Goal: Transaction & Acquisition: Purchase product/service

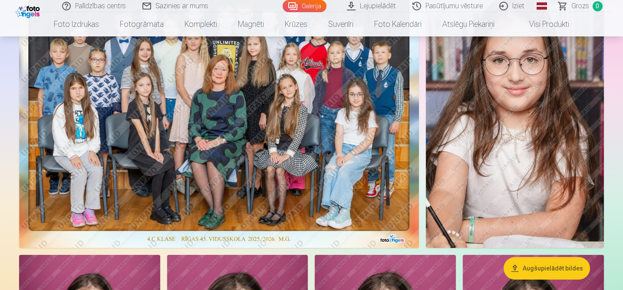
scroll to position [119, 0]
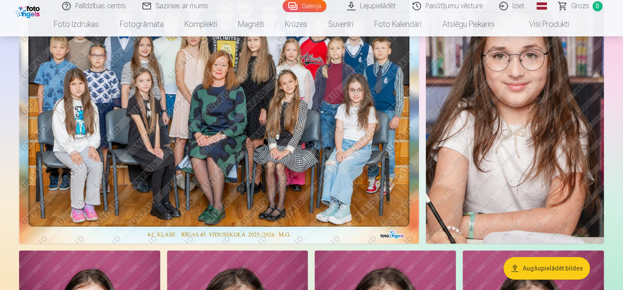
click at [325, 173] on img at bounding box center [219, 110] width 400 height 267
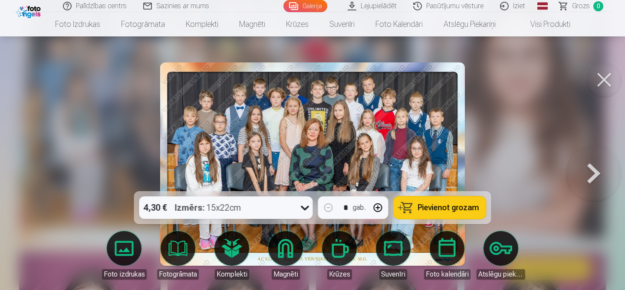
click at [425, 209] on span "Pievienot grozam" at bounding box center [448, 208] width 61 height 8
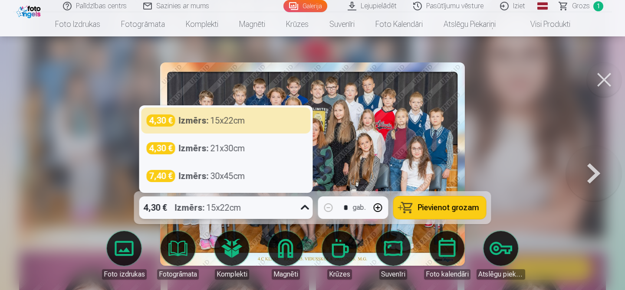
click at [289, 208] on div "4,30 € Izmērs : 15x22cm" at bounding box center [217, 208] width 157 height 23
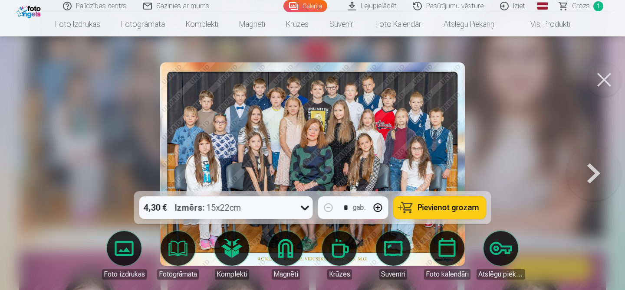
click at [516, 140] on div at bounding box center [312, 145] width 625 height 290
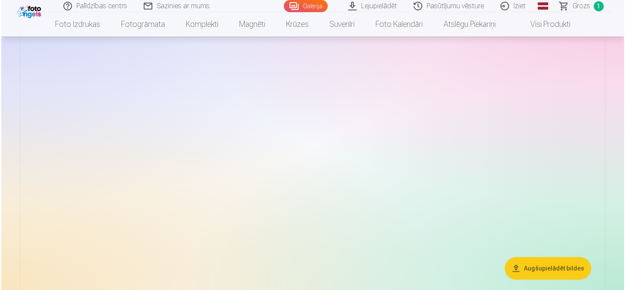
scroll to position [5984, 0]
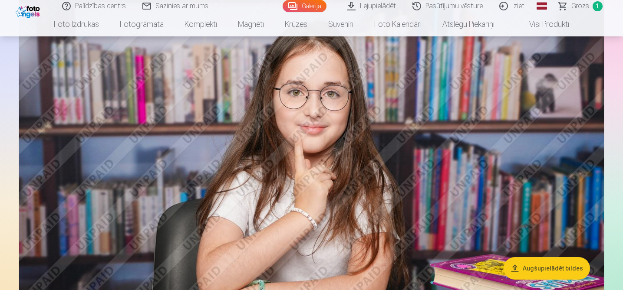
click at [298, 154] on img at bounding box center [311, 190] width 585 height 390
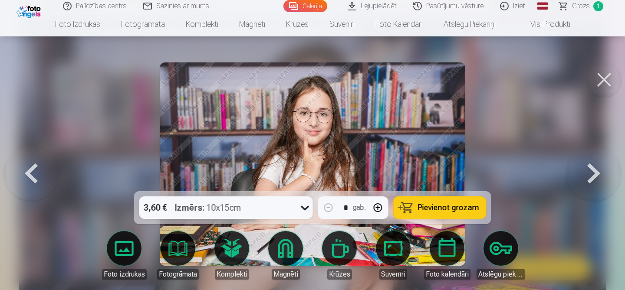
click at [608, 81] on button at bounding box center [604, 80] width 35 height 35
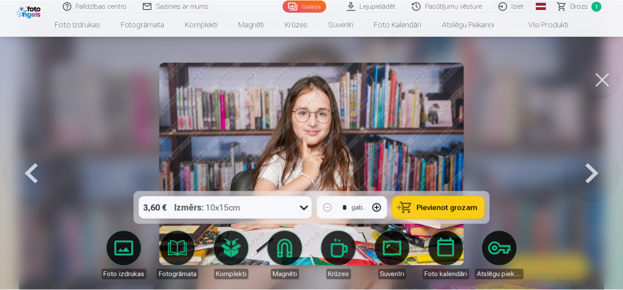
scroll to position [5964, 0]
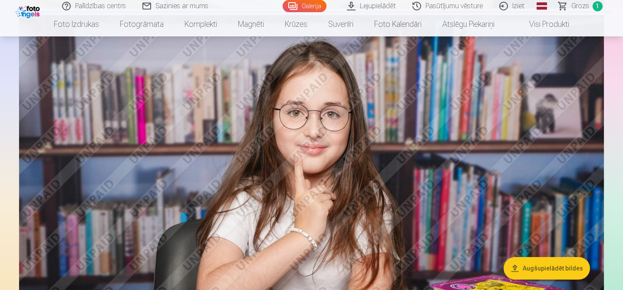
click at [575, 5] on span "Grozs" at bounding box center [580, 6] width 18 height 10
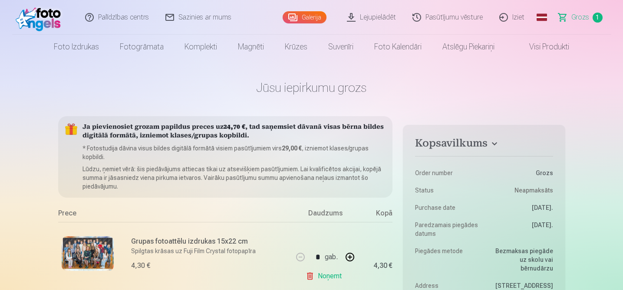
click at [99, 250] on img at bounding box center [88, 254] width 52 height 35
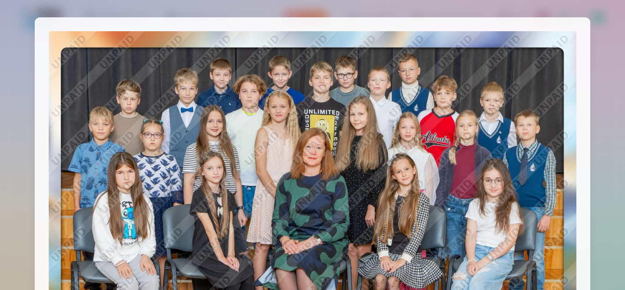
click at [612, 102] on div at bounding box center [312, 145] width 625 height 290
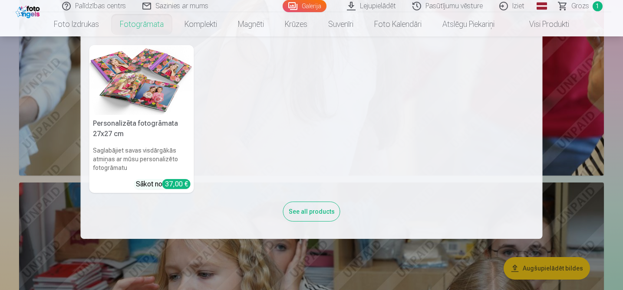
scroll to position [1882, 0]
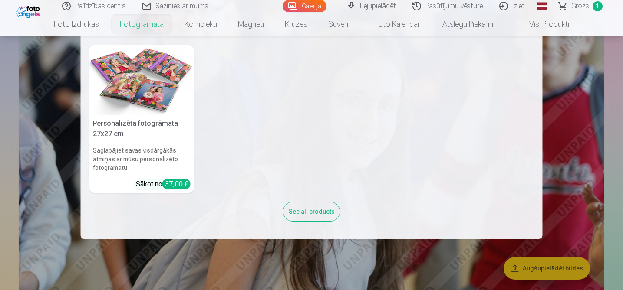
click at [572, 106] on nav "Personalizēta fotogrāmata 27x27 cm Saglabājiet savas visdārgākās atmiņas ar mūs…" at bounding box center [311, 137] width 623 height 203
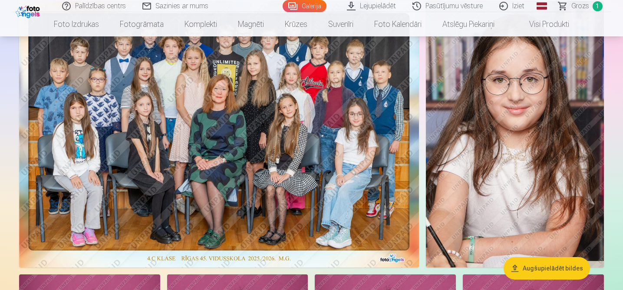
scroll to position [0, 0]
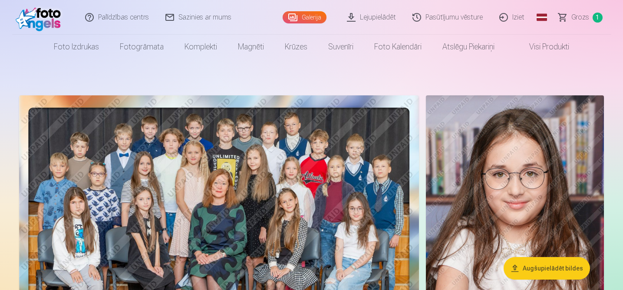
click at [295, 203] on img at bounding box center [219, 229] width 400 height 267
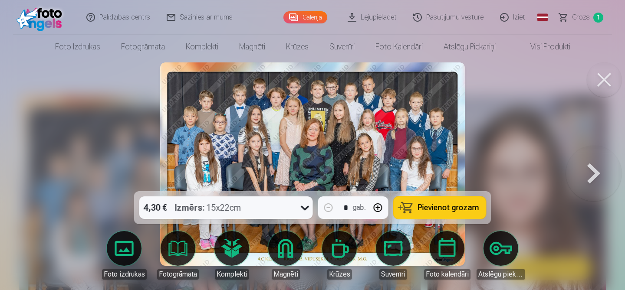
click at [289, 205] on div "4,30 € Izmērs : 15x22cm" at bounding box center [217, 208] width 157 height 23
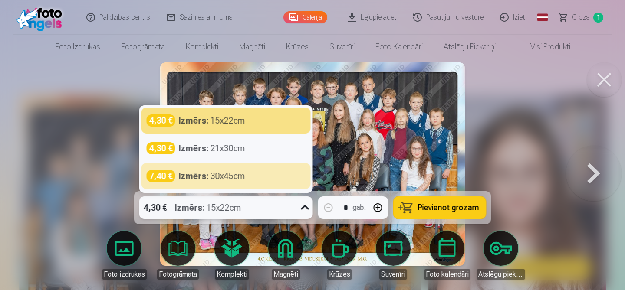
click at [493, 121] on div at bounding box center [312, 145] width 625 height 290
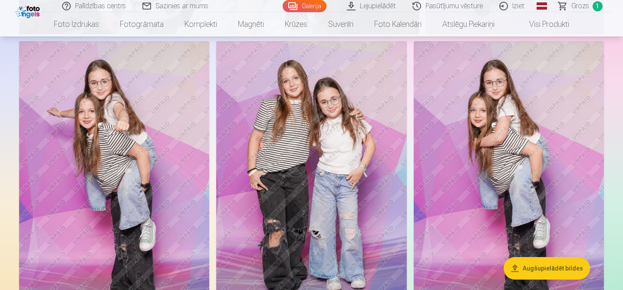
scroll to position [1510, 0]
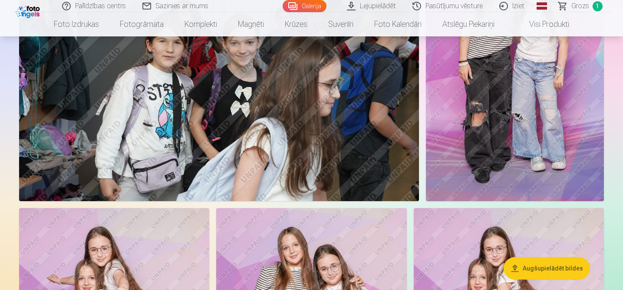
click at [540, 138] on img at bounding box center [515, 68] width 178 height 267
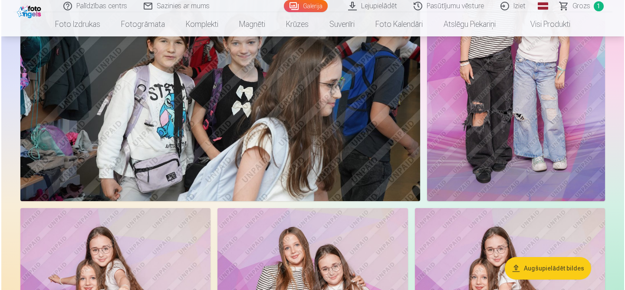
scroll to position [1347, 0]
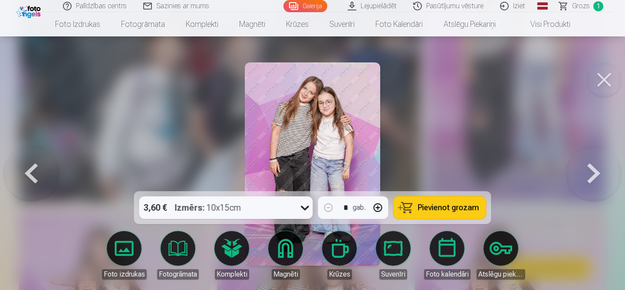
click at [412, 210] on button "Pievienot grozam" at bounding box center [440, 208] width 92 height 23
click at [609, 73] on button at bounding box center [604, 80] width 35 height 35
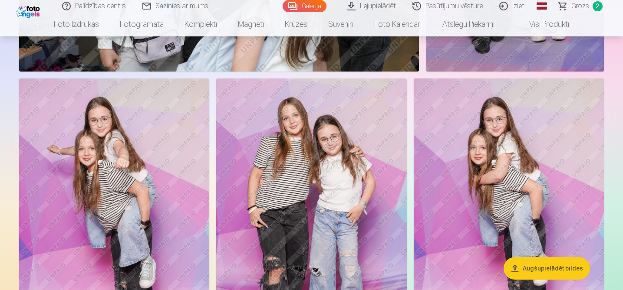
scroll to position [1498, 0]
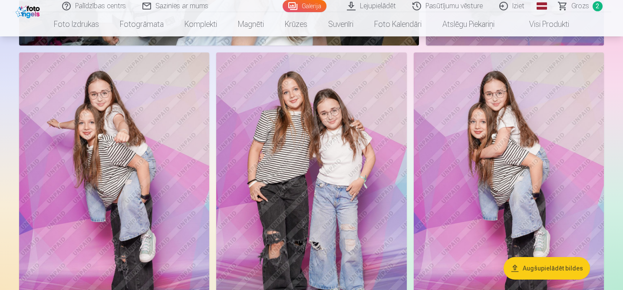
click at [518, 180] on img at bounding box center [509, 196] width 190 height 286
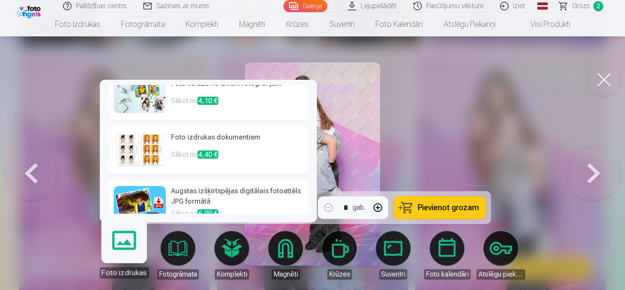
scroll to position [138, 0]
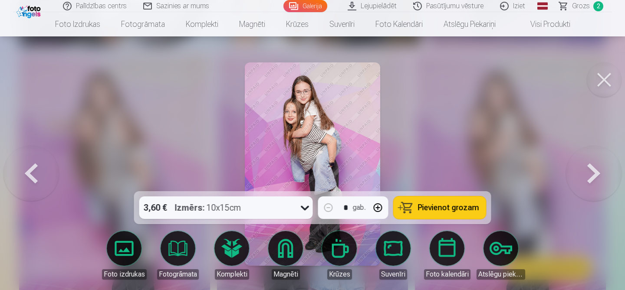
click at [74, 196] on div at bounding box center [312, 145] width 625 height 290
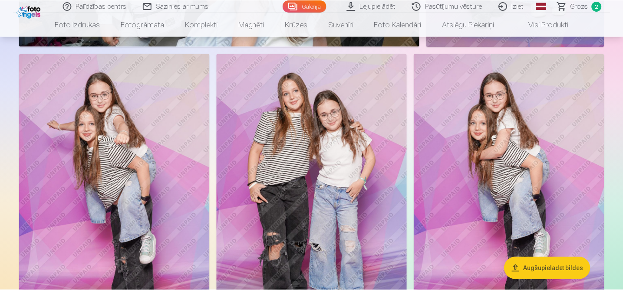
scroll to position [1498, 0]
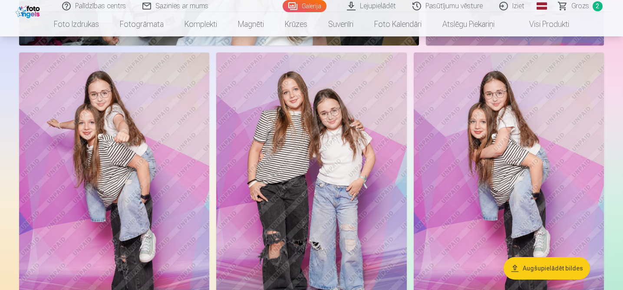
click at [484, 158] on img at bounding box center [509, 196] width 190 height 286
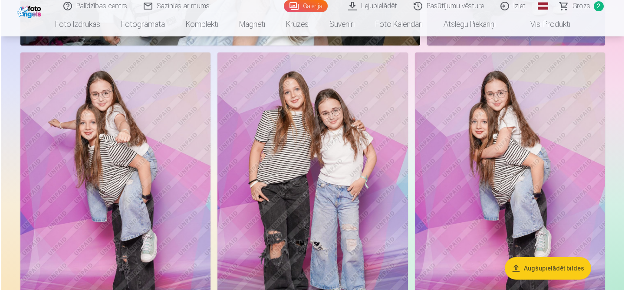
scroll to position [1502, 0]
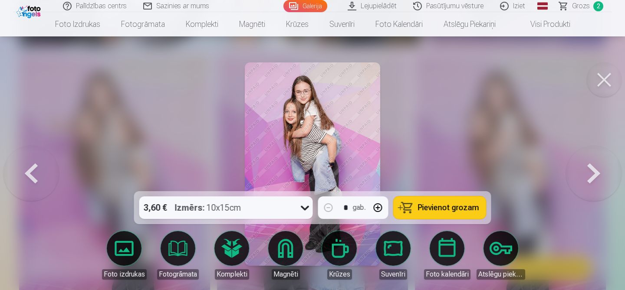
click at [421, 212] on span "Pievienot grozam" at bounding box center [448, 208] width 61 height 8
click at [602, 89] on button at bounding box center [604, 80] width 35 height 35
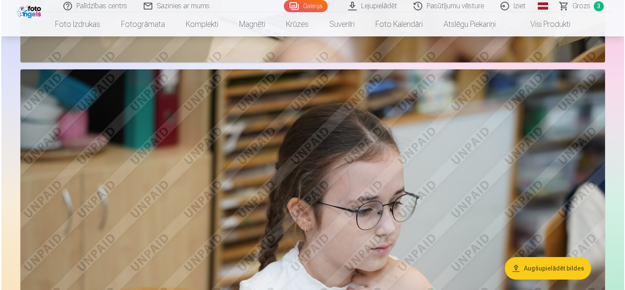
scroll to position [3101, 0]
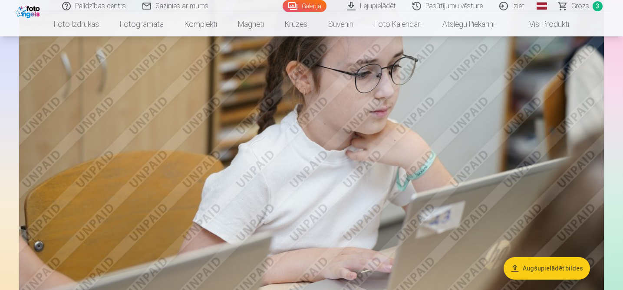
click at [451, 159] on img at bounding box center [311, 127] width 585 height 390
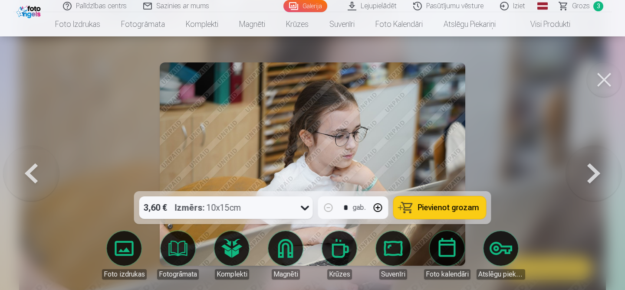
click at [444, 212] on span "Pievienot grozam" at bounding box center [448, 208] width 61 height 8
click at [117, 257] on link "Foto izdrukas" at bounding box center [124, 255] width 49 height 49
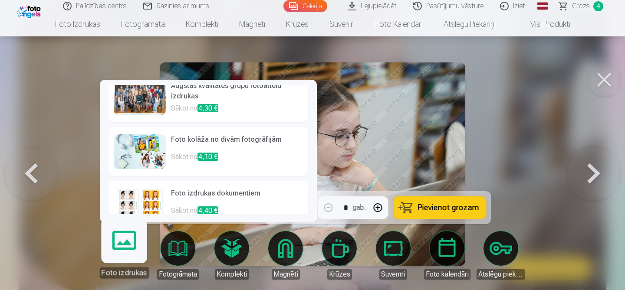
scroll to position [100, 0]
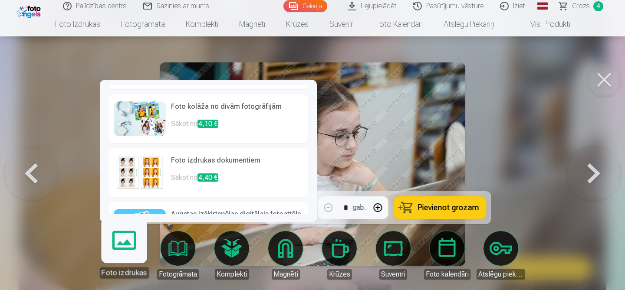
click at [156, 179] on img at bounding box center [140, 172] width 52 height 35
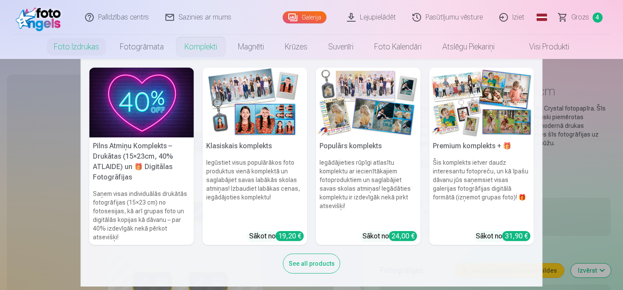
click at [197, 45] on link "Komplekti" at bounding box center [200, 47] width 53 height 24
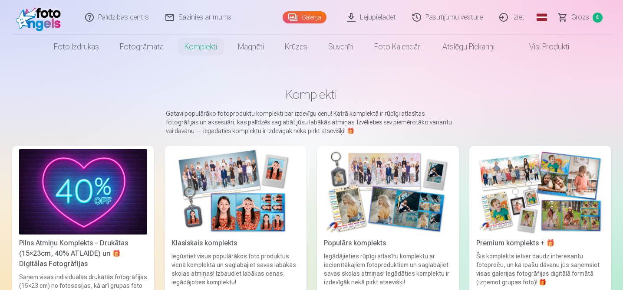
click at [239, 204] on img at bounding box center [235, 192] width 128 height 86
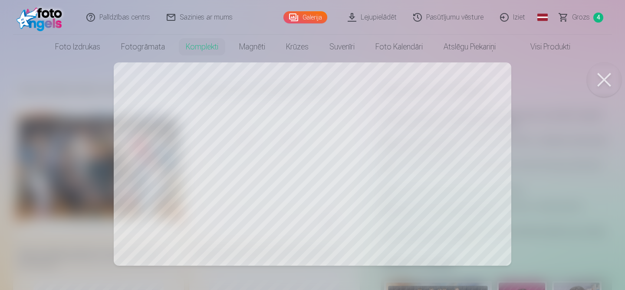
click at [594, 73] on button at bounding box center [604, 80] width 35 height 35
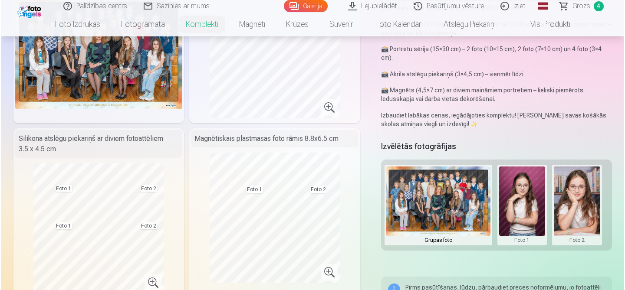
scroll to position [119, 0]
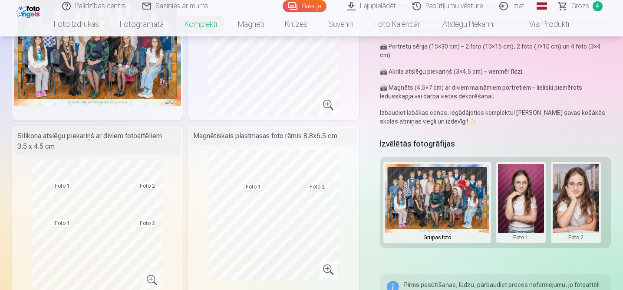
click at [535, 202] on button at bounding box center [521, 202] width 46 height 77
click at [531, 193] on button "Nomainiet foto" at bounding box center [520, 194] width 71 height 24
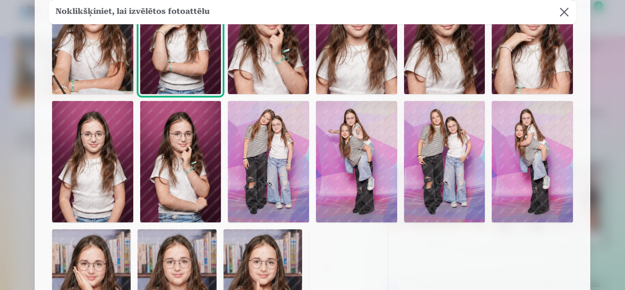
scroll to position [101, 0]
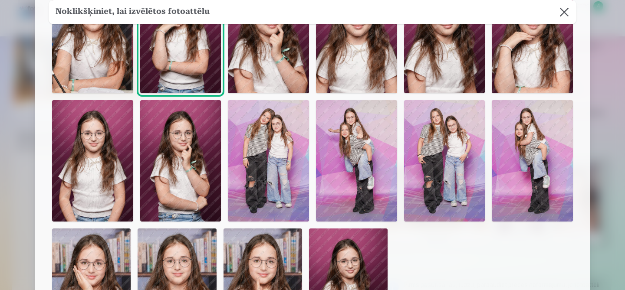
click at [194, 152] on img at bounding box center [180, 161] width 81 height 122
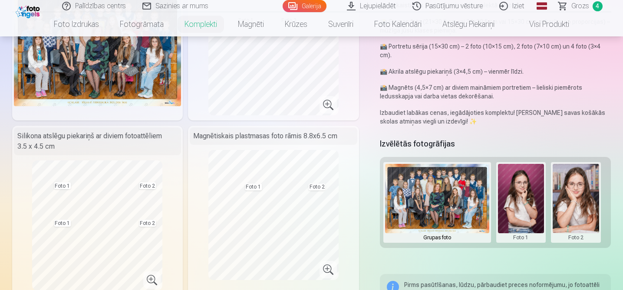
click at [571, 206] on button at bounding box center [576, 202] width 46 height 77
click at [573, 191] on button "Nomainiet foto" at bounding box center [575, 194] width 71 height 24
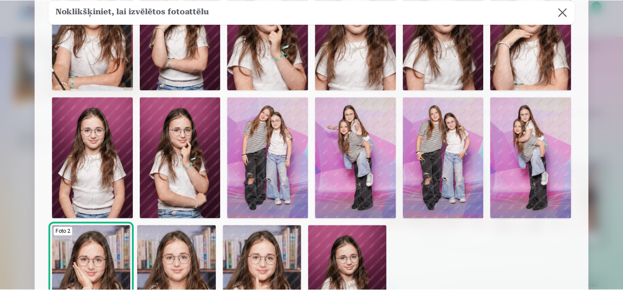
scroll to position [108, 0]
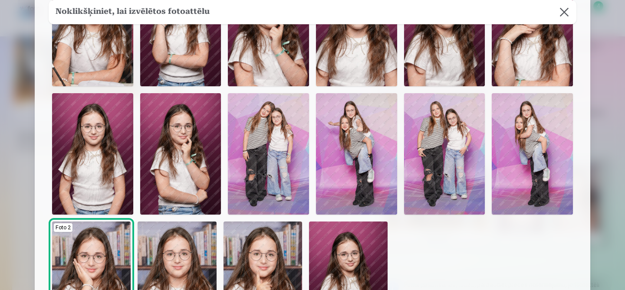
click at [566, 11] on button at bounding box center [564, 12] width 24 height 24
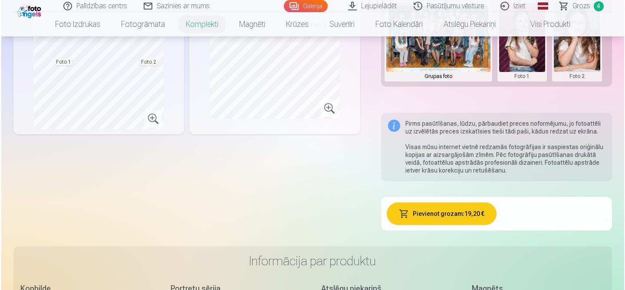
scroll to position [306, 0]
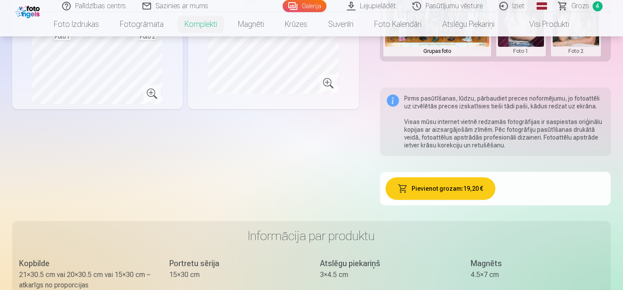
click at [438, 189] on button "Pievienot grozam : 19,20 €" at bounding box center [440, 189] width 110 height 23
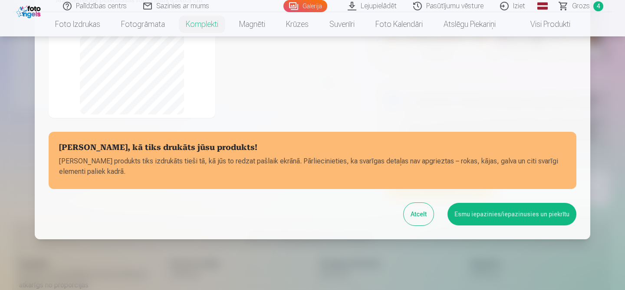
scroll to position [208, 0]
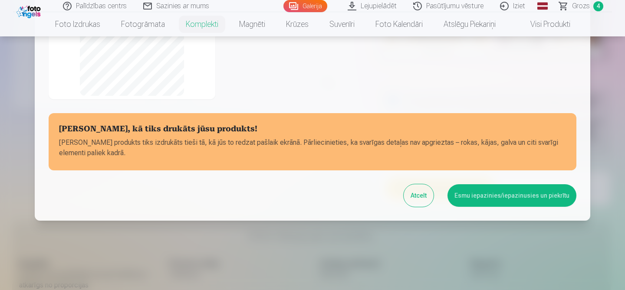
click at [496, 198] on button "Esmu iepazinies/iepazinusies un piekrītu" at bounding box center [512, 196] width 129 height 23
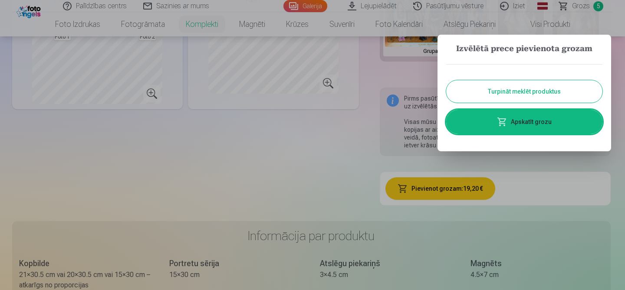
click at [491, 133] on link "Apskatīt grozu" at bounding box center [524, 122] width 156 height 24
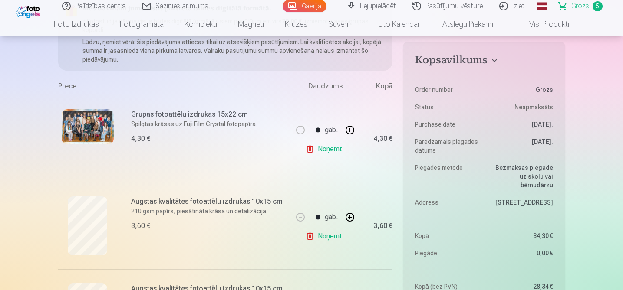
scroll to position [118, 0]
click at [313, 152] on link "Noņemt" at bounding box center [326, 150] width 40 height 17
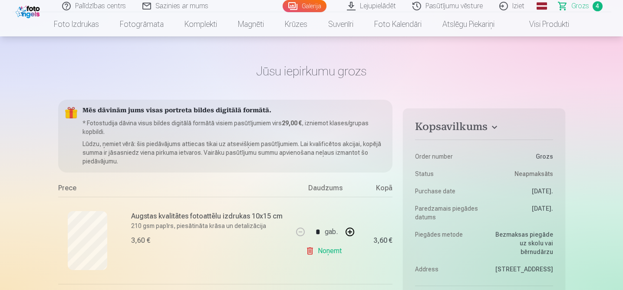
scroll to position [0, 0]
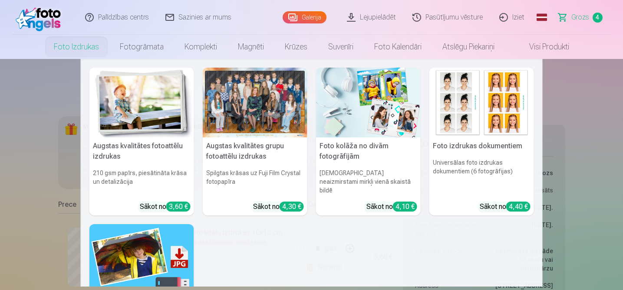
click at [70, 44] on link "Foto izdrukas" at bounding box center [76, 47] width 66 height 24
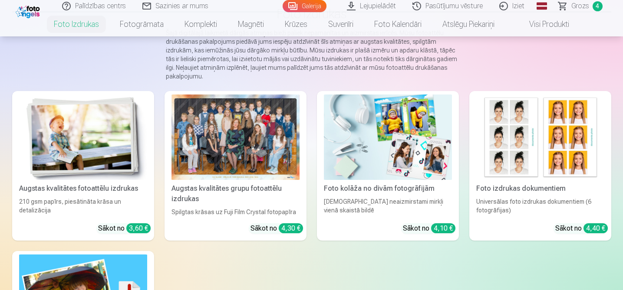
scroll to position [109, 0]
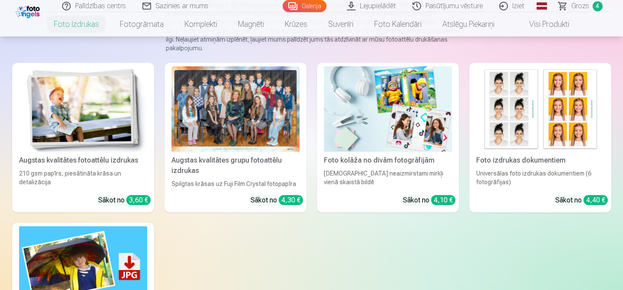
click at [232, 135] on div at bounding box center [235, 109] width 128 height 86
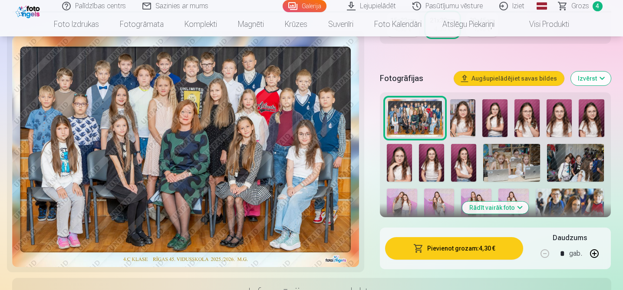
scroll to position [265, 0]
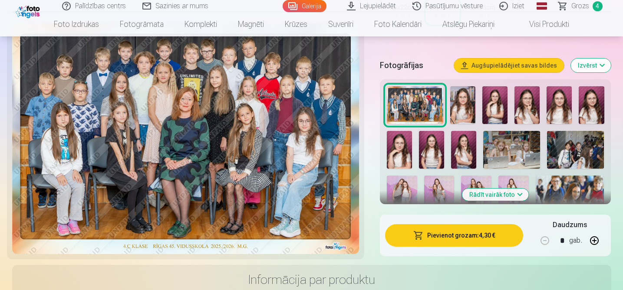
click at [583, 193] on img at bounding box center [570, 199] width 68 height 46
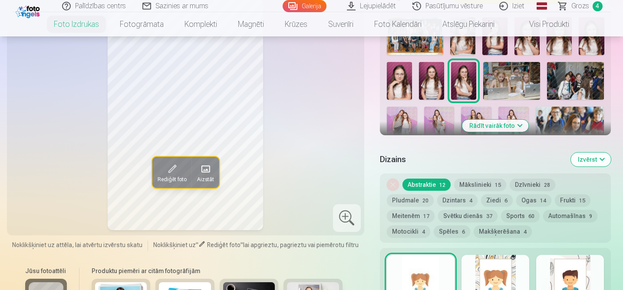
scroll to position [338, 0]
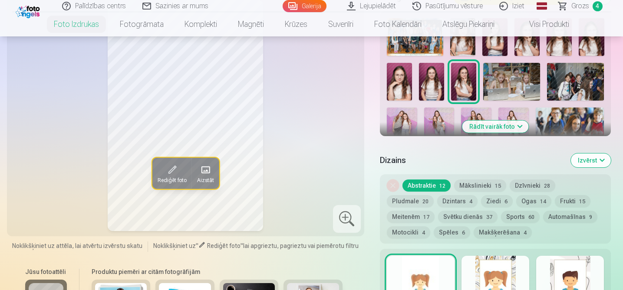
click at [575, 117] on img at bounding box center [570, 131] width 68 height 46
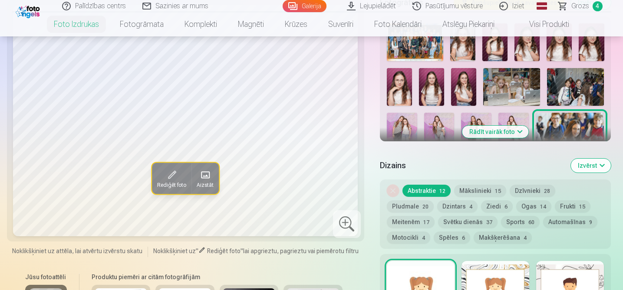
scroll to position [335, 0]
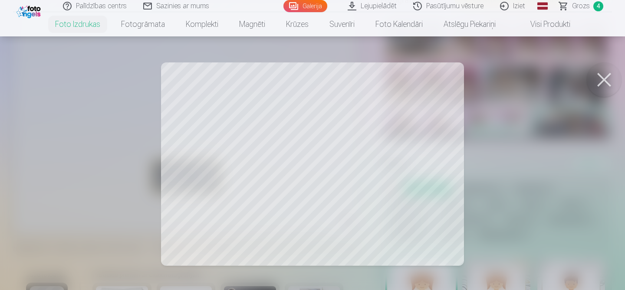
click at [606, 81] on button at bounding box center [604, 80] width 35 height 35
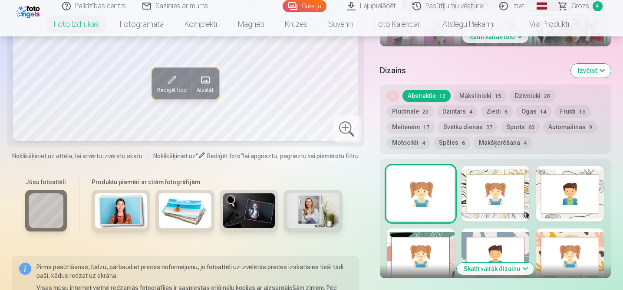
scroll to position [428, 0]
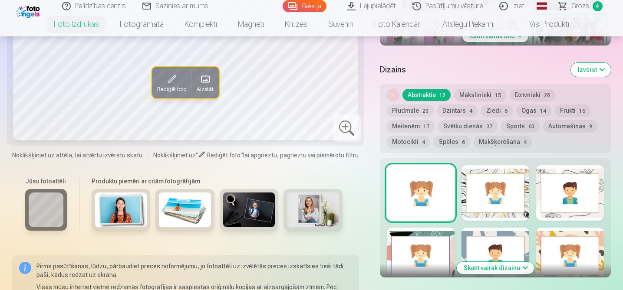
click at [515, 204] on div at bounding box center [495, 193] width 68 height 56
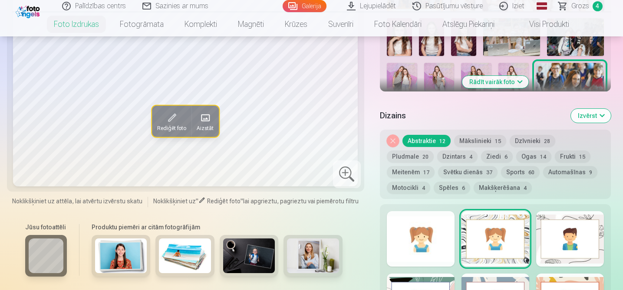
scroll to position [383, 0]
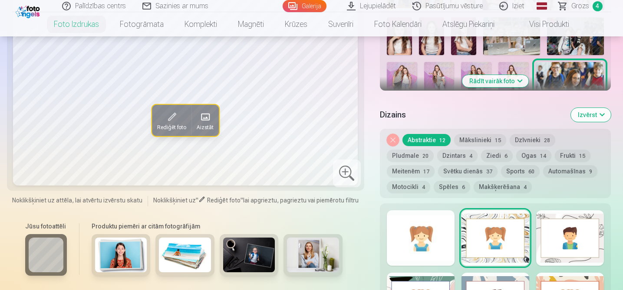
click at [571, 229] on div at bounding box center [570, 239] width 68 height 56
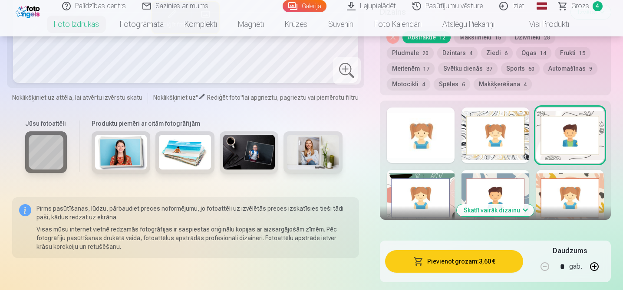
scroll to position [511, 0]
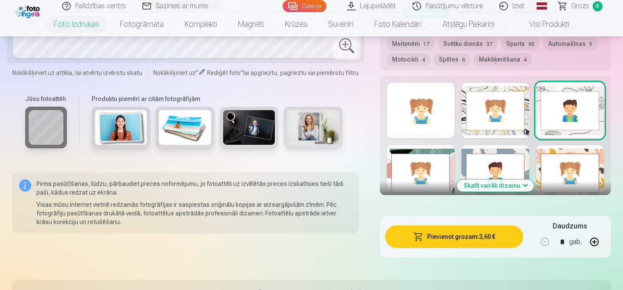
click at [565, 168] on div at bounding box center [570, 173] width 68 height 56
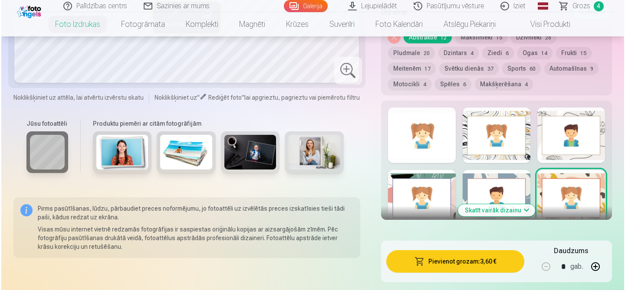
scroll to position [478, 0]
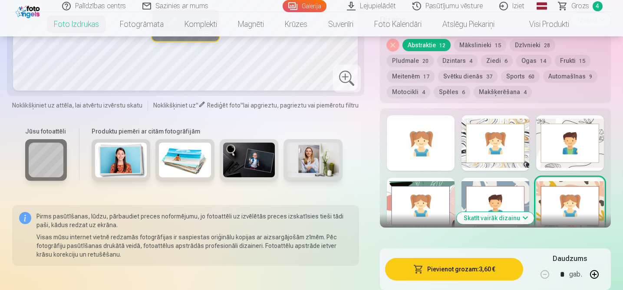
click at [494, 223] on button "Skatīt vairāk dizainu" at bounding box center [495, 218] width 77 height 12
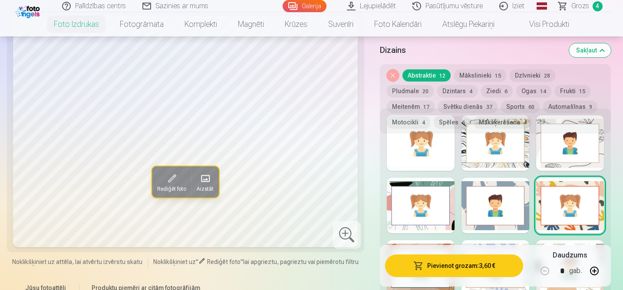
click at [437, 221] on div at bounding box center [421, 206] width 68 height 56
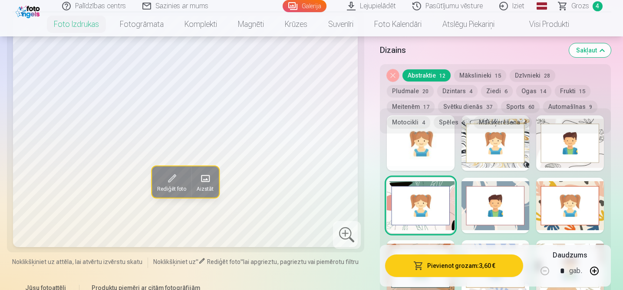
click at [578, 158] on div at bounding box center [570, 143] width 68 height 56
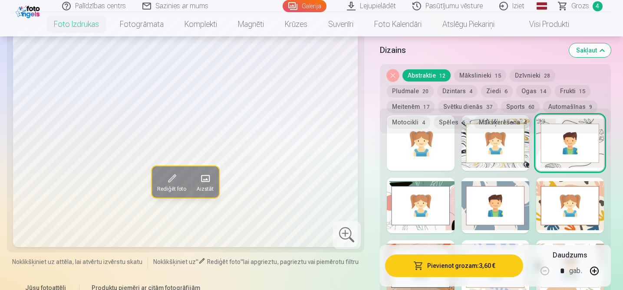
click at [435, 264] on button "Pievienot grozam : 3,60 €" at bounding box center [454, 266] width 138 height 23
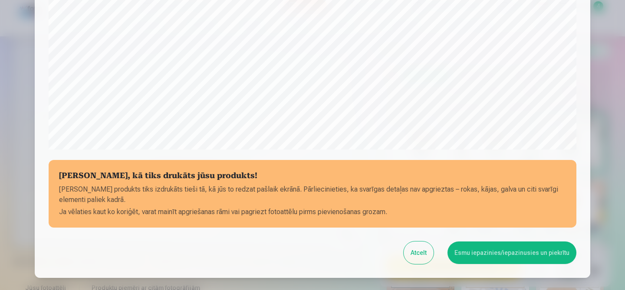
scroll to position [335, 0]
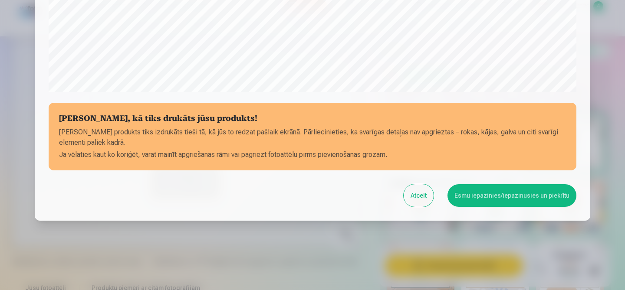
click at [498, 196] on button "Esmu iepazinies/iepazinusies un piekrītu" at bounding box center [512, 196] width 129 height 23
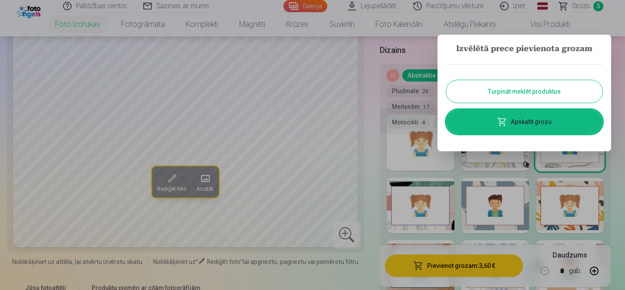
click at [551, 118] on link "Apskatīt grozu" at bounding box center [524, 122] width 156 height 24
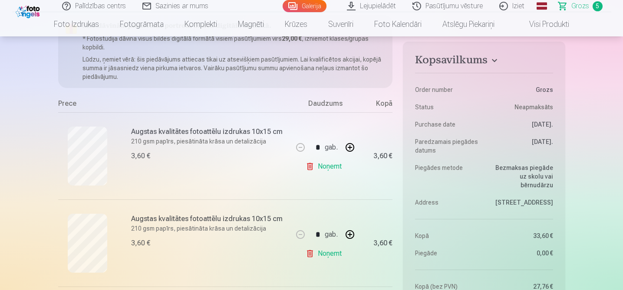
scroll to position [122, 0]
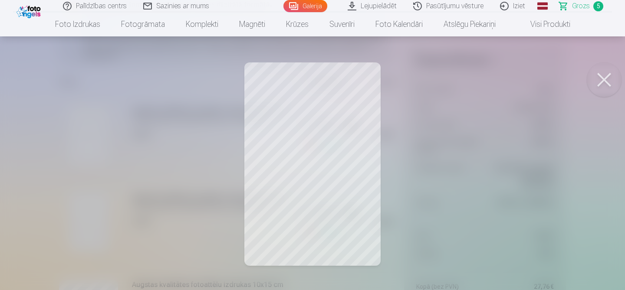
click at [610, 86] on button at bounding box center [604, 80] width 35 height 35
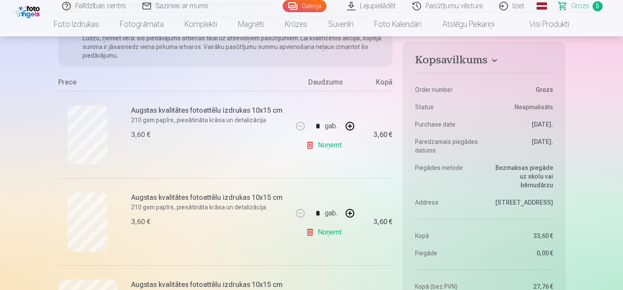
click at [325, 147] on link "Noņemt" at bounding box center [326, 145] width 40 height 17
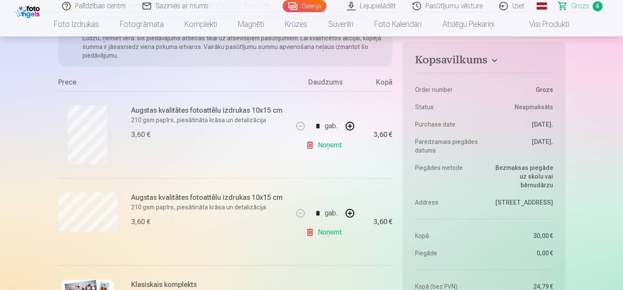
click at [326, 147] on link "Noņemt" at bounding box center [326, 145] width 40 height 17
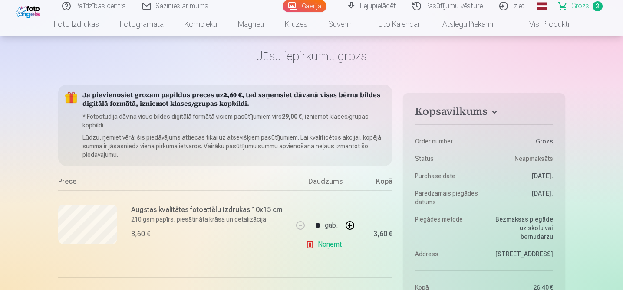
scroll to position [0, 0]
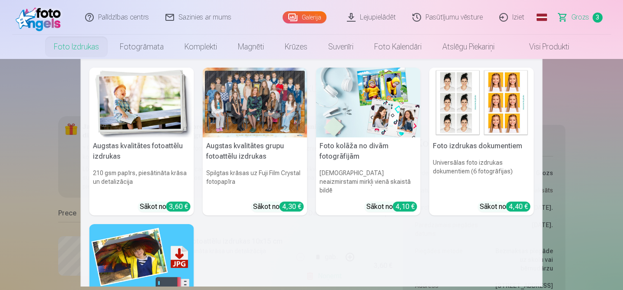
click at [78, 51] on link "Foto izdrukas" at bounding box center [76, 47] width 66 height 24
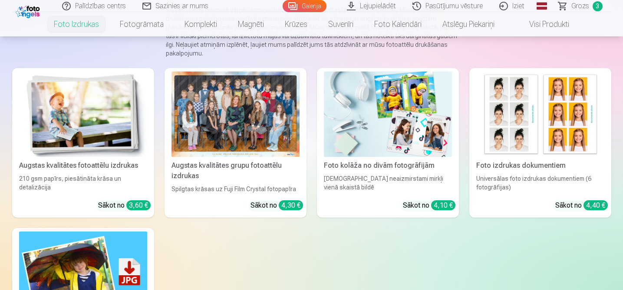
scroll to position [107, 0]
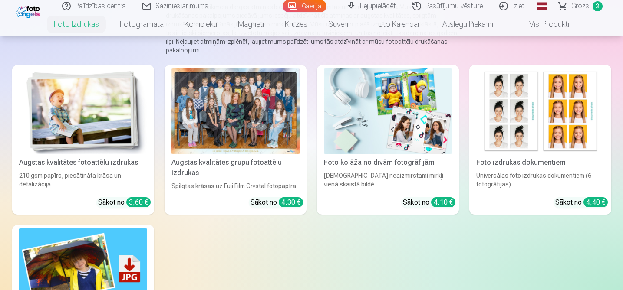
click at [270, 171] on div "Augstas kvalitātes grupu fotoattēlu izdrukas" at bounding box center [235, 168] width 135 height 21
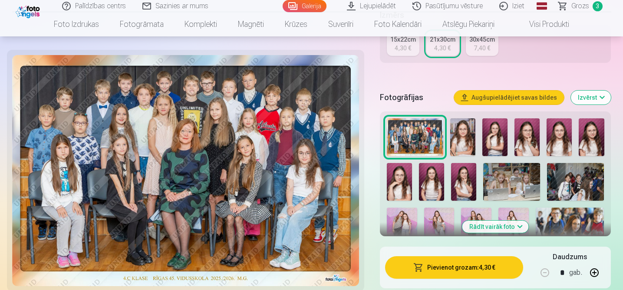
scroll to position [325, 0]
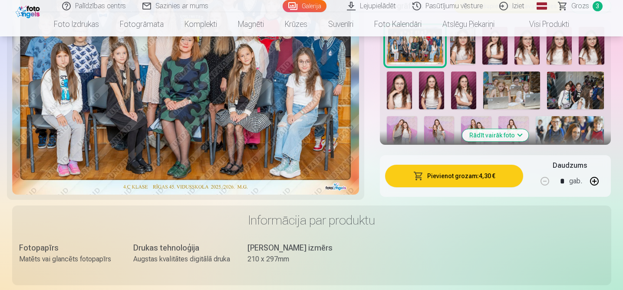
click at [514, 133] on button "Rādīt vairāk foto" at bounding box center [495, 135] width 66 height 12
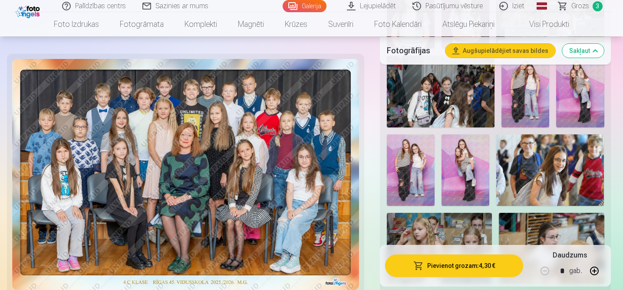
scroll to position [526, 0]
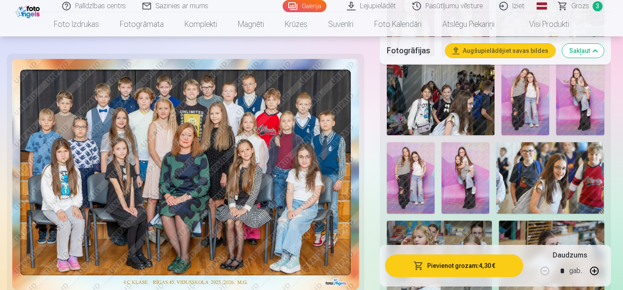
click at [461, 187] on img at bounding box center [465, 178] width 48 height 72
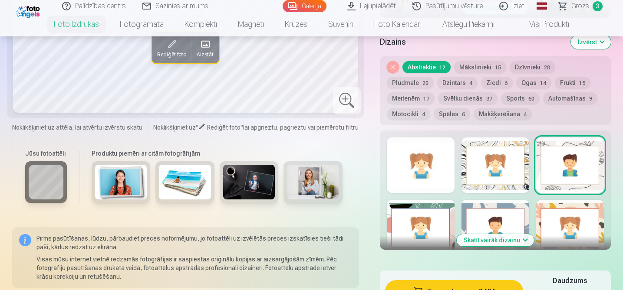
scroll to position [459, 0]
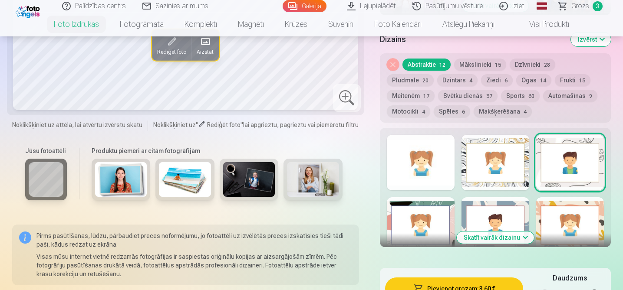
click at [481, 237] on button "Skatīt vairāk dizainu" at bounding box center [495, 238] width 77 height 12
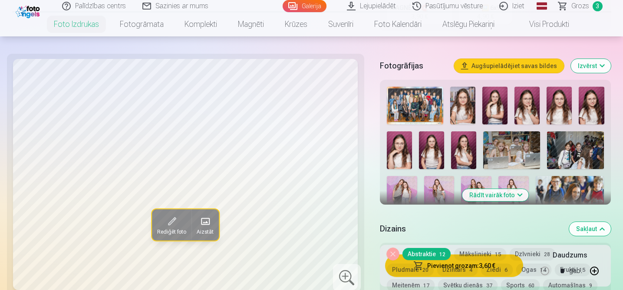
scroll to position [259, 0]
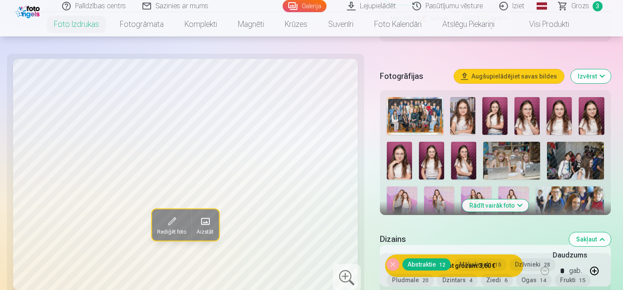
click at [478, 203] on button "Rādīt vairāk foto" at bounding box center [495, 206] width 66 height 12
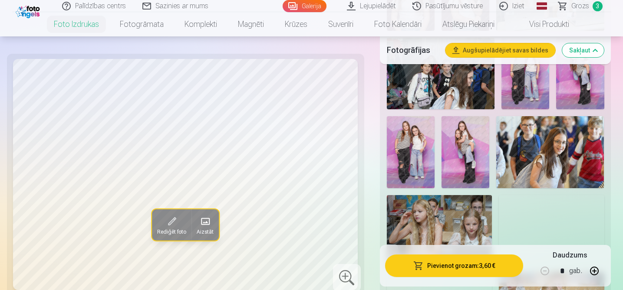
scroll to position [557, 0]
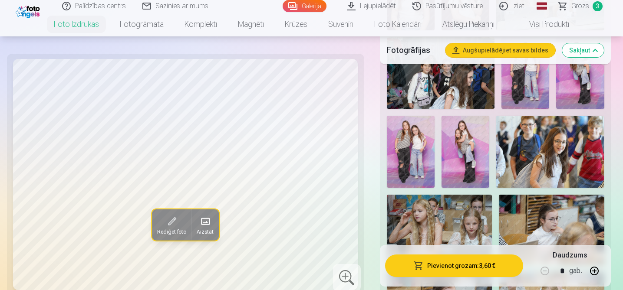
click at [461, 158] on img at bounding box center [465, 152] width 48 height 72
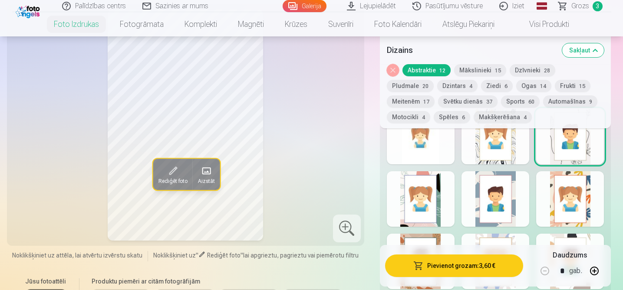
scroll to position [1385, 0]
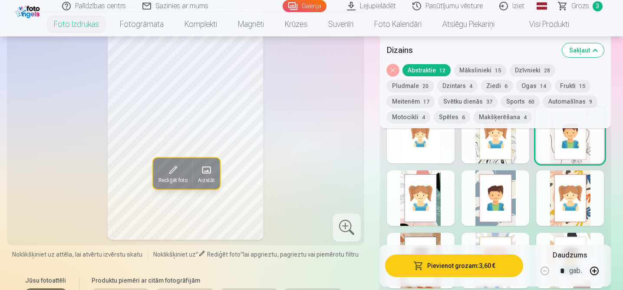
click at [434, 80] on button "Pludmale 20" at bounding box center [410, 86] width 47 height 12
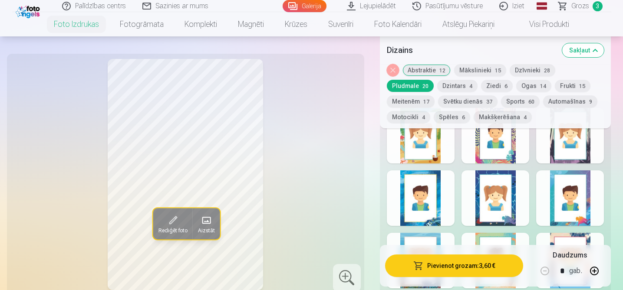
click at [495, 155] on div at bounding box center [495, 136] width 68 height 56
click at [435, 160] on div at bounding box center [421, 136] width 68 height 56
click at [428, 202] on div at bounding box center [421, 199] width 68 height 56
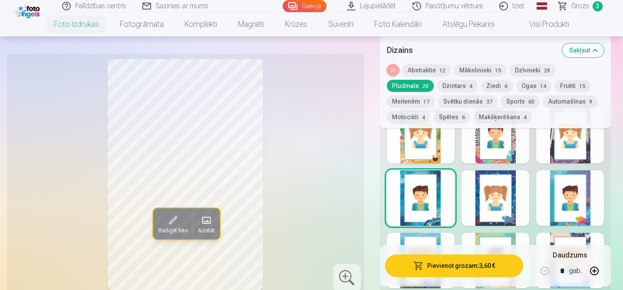
click at [504, 204] on div at bounding box center [495, 199] width 68 height 56
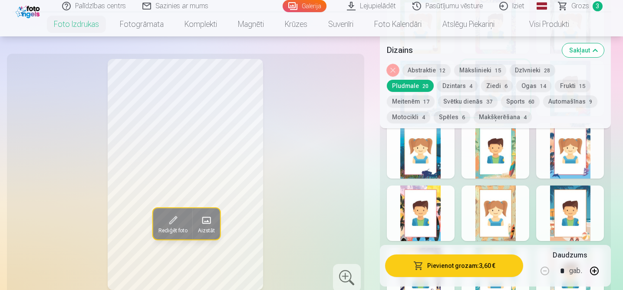
scroll to position [1496, 0]
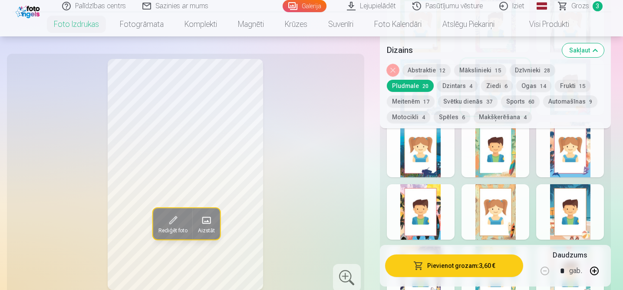
click at [507, 215] on div at bounding box center [495, 213] width 68 height 56
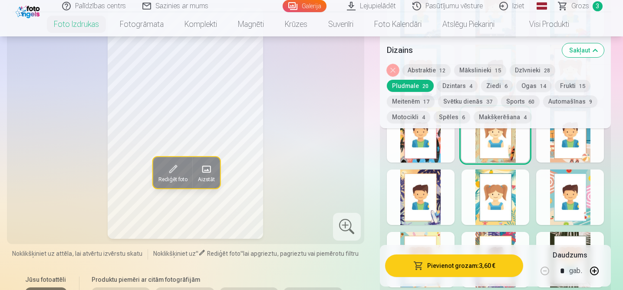
scroll to position [1574, 0]
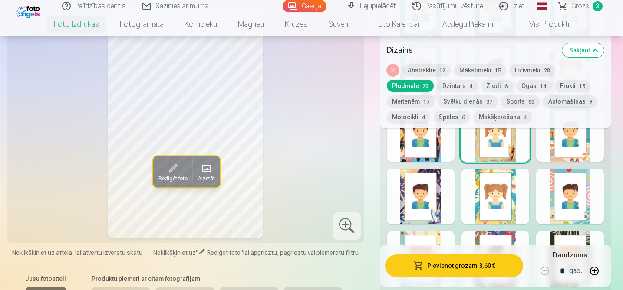
click at [504, 212] on div at bounding box center [495, 197] width 68 height 56
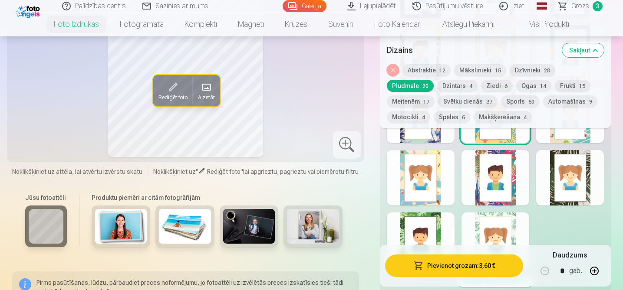
scroll to position [1645, 0]
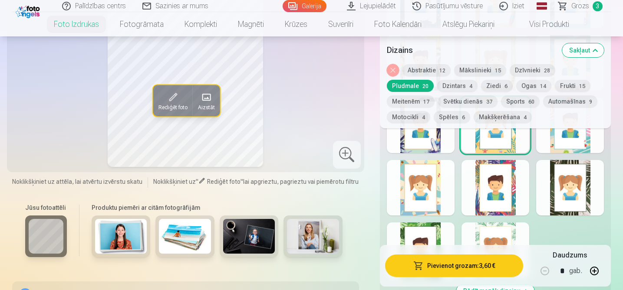
click at [434, 115] on button "Spēles 6" at bounding box center [452, 117] width 36 height 12
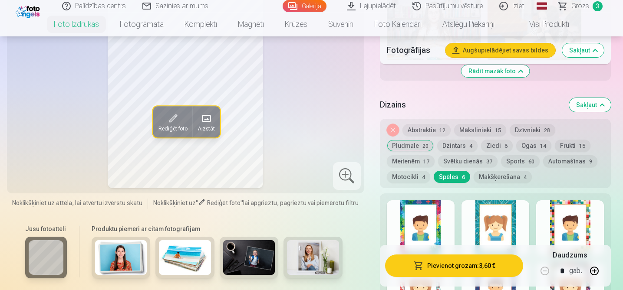
scroll to position [1297, 0]
click at [431, 214] on div at bounding box center [421, 229] width 68 height 56
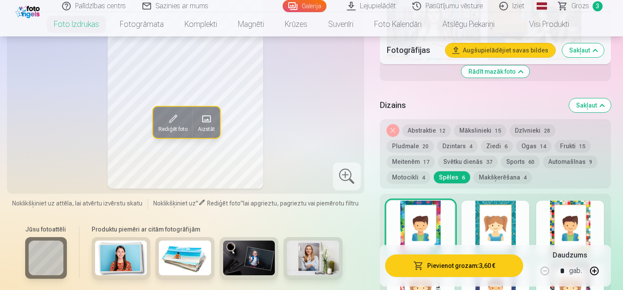
click at [489, 233] on div at bounding box center [495, 229] width 68 height 56
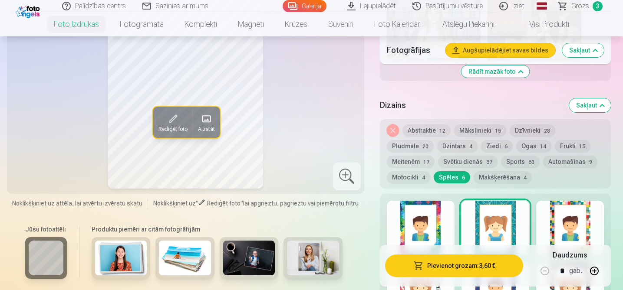
click at [555, 223] on div at bounding box center [570, 229] width 68 height 56
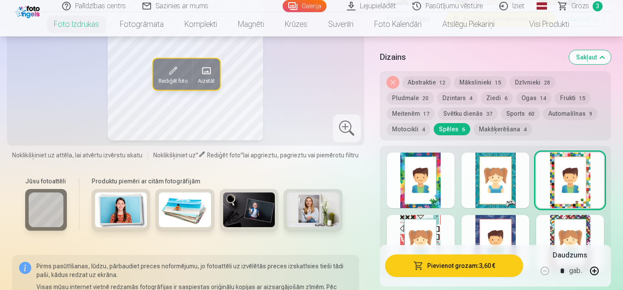
scroll to position [1348, 0]
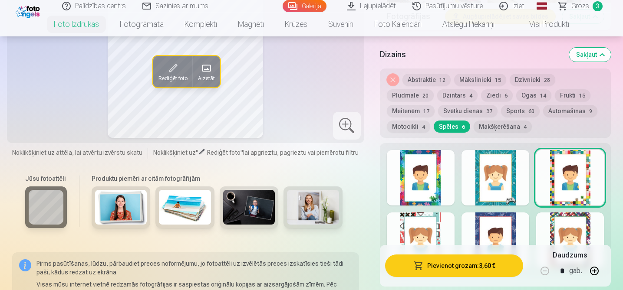
click at [440, 231] on div at bounding box center [421, 241] width 68 height 56
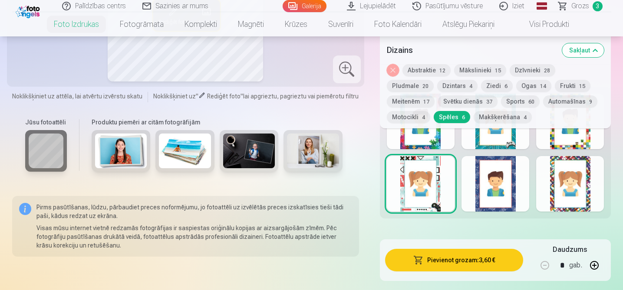
scroll to position [1401, 0]
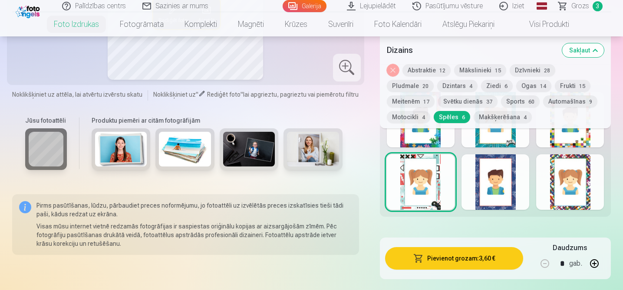
click at [484, 208] on div at bounding box center [495, 183] width 68 height 56
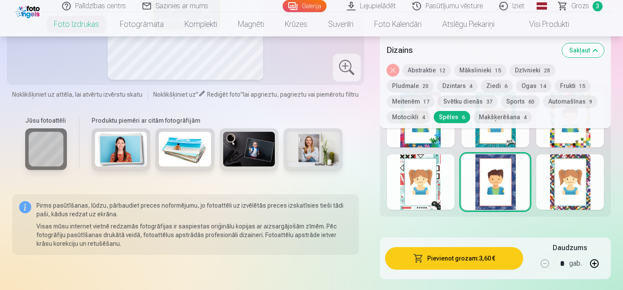
click at [425, 203] on div at bounding box center [421, 183] width 68 height 56
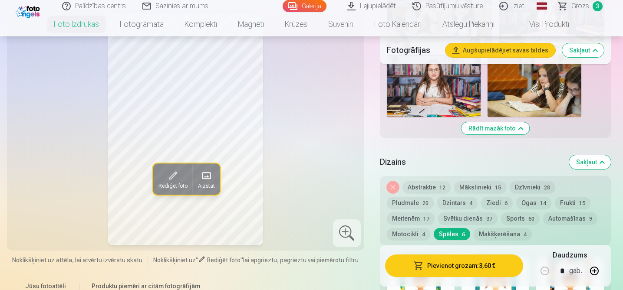
scroll to position [1282, 0]
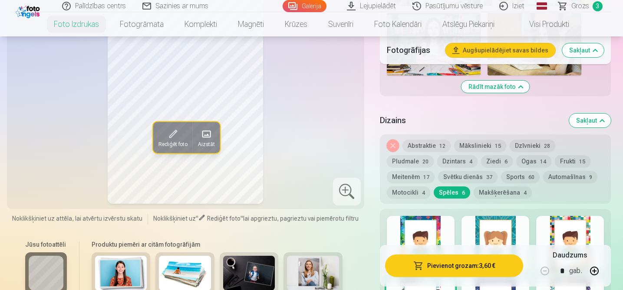
click at [435, 171] on button "Meitenēm 17" at bounding box center [411, 177] width 48 height 12
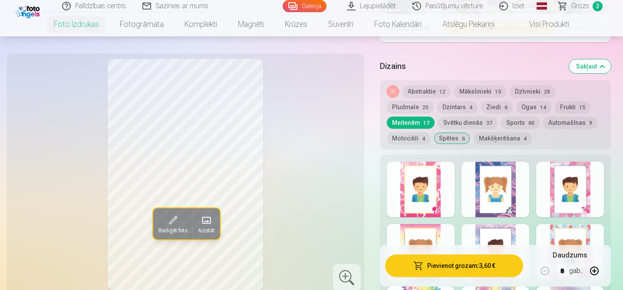
scroll to position [1337, 0]
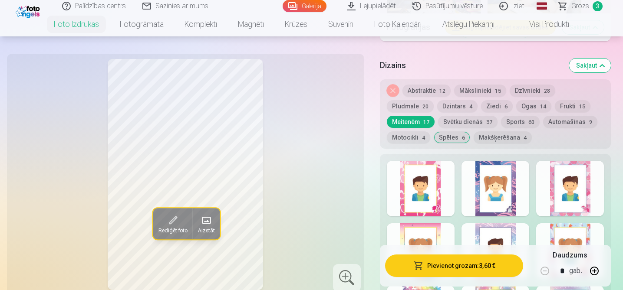
click at [422, 192] on div at bounding box center [421, 189] width 68 height 56
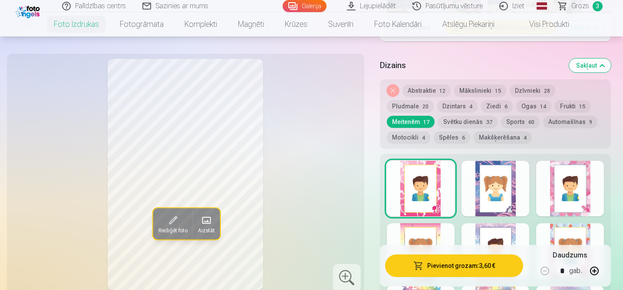
click at [560, 199] on div at bounding box center [570, 189] width 68 height 56
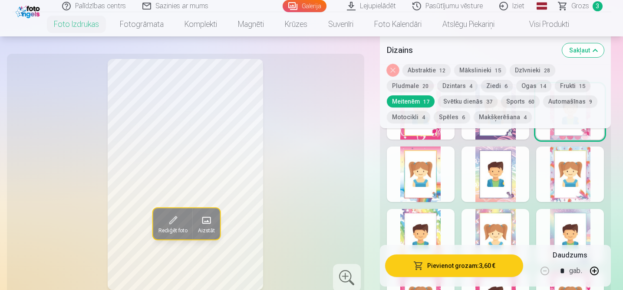
scroll to position [1408, 0]
click at [501, 187] on div at bounding box center [495, 176] width 68 height 56
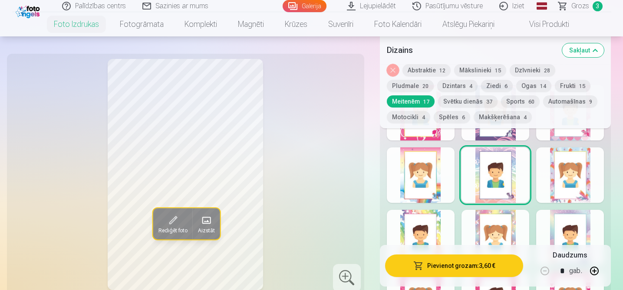
click at [435, 180] on div at bounding box center [421, 176] width 68 height 56
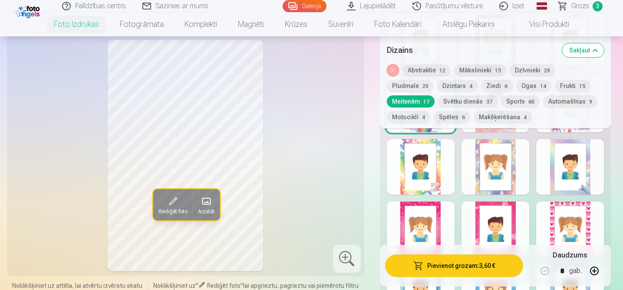
scroll to position [1480, 0]
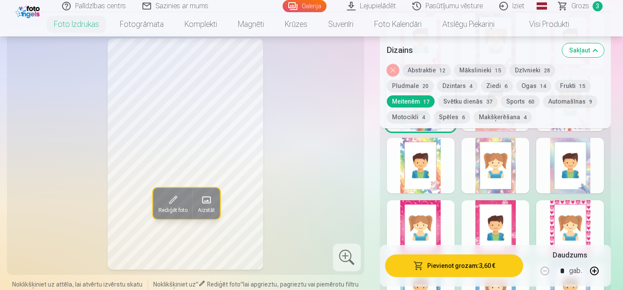
click at [429, 216] on div at bounding box center [421, 229] width 68 height 56
click at [481, 223] on div at bounding box center [495, 229] width 68 height 56
click at [587, 235] on div at bounding box center [570, 229] width 68 height 56
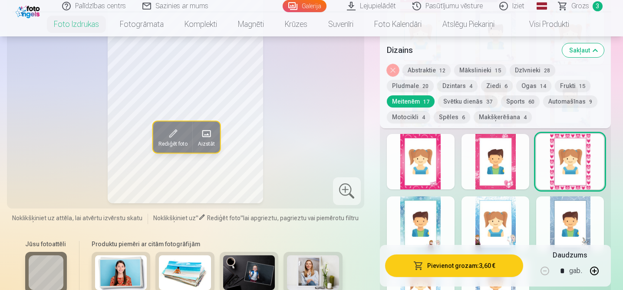
scroll to position [1562, 0]
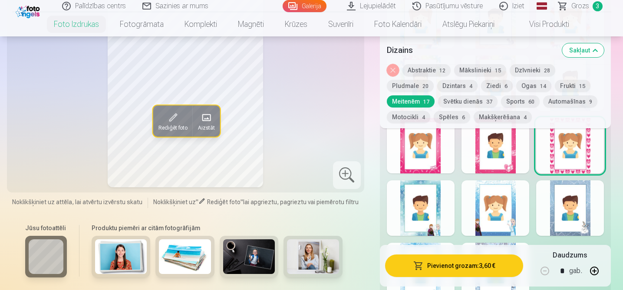
click at [582, 230] on div at bounding box center [570, 209] width 68 height 56
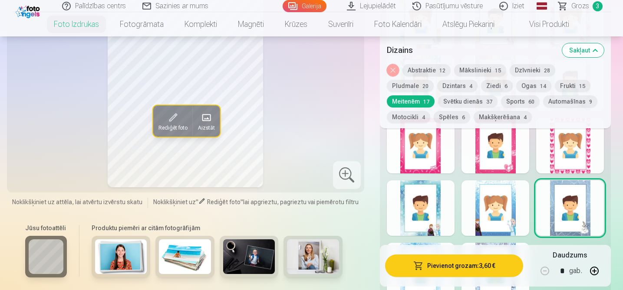
click at [501, 220] on div at bounding box center [495, 209] width 68 height 56
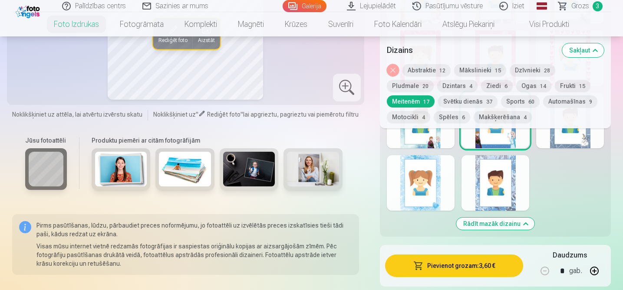
scroll to position [1665, 0]
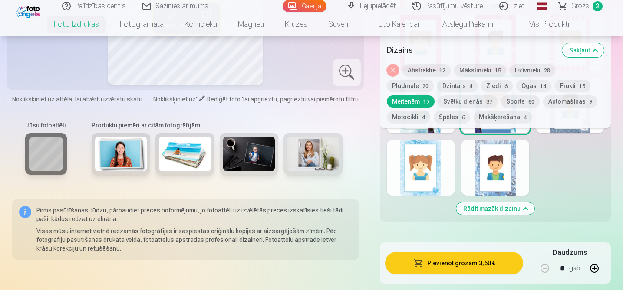
click at [476, 189] on div at bounding box center [495, 168] width 68 height 56
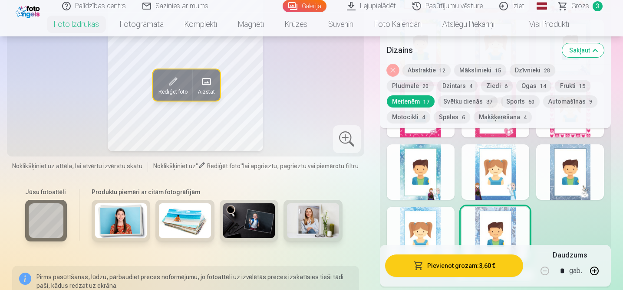
scroll to position [1598, 0]
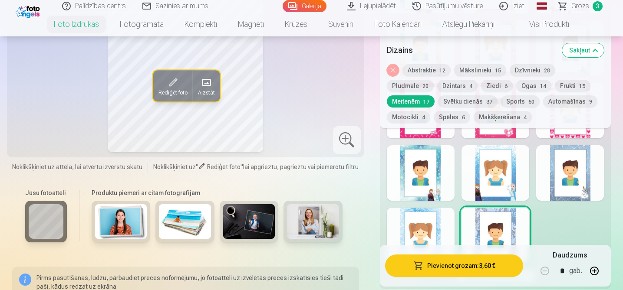
click at [416, 228] on div at bounding box center [421, 236] width 68 height 56
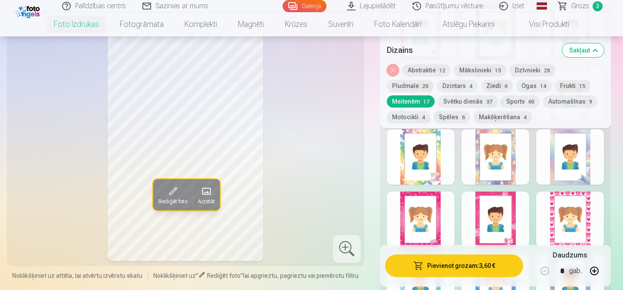
scroll to position [1434, 0]
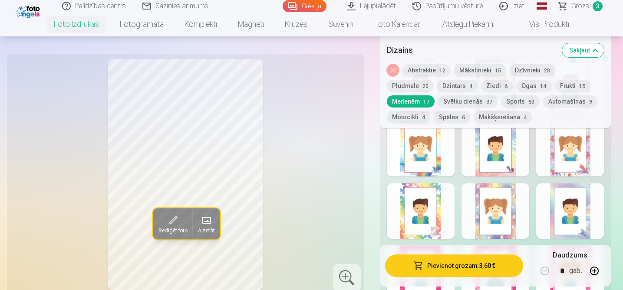
click at [433, 151] on div at bounding box center [421, 149] width 68 height 56
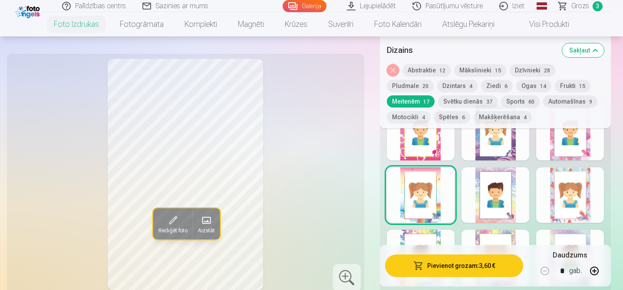
scroll to position [1364, 0]
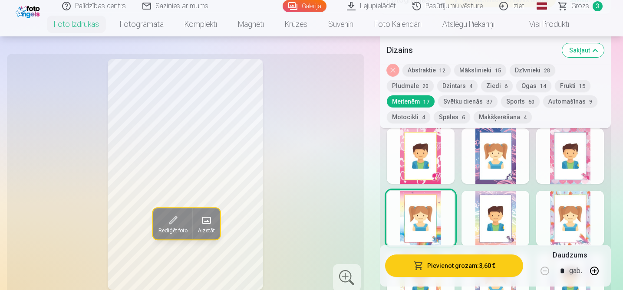
click at [433, 151] on div at bounding box center [421, 156] width 68 height 56
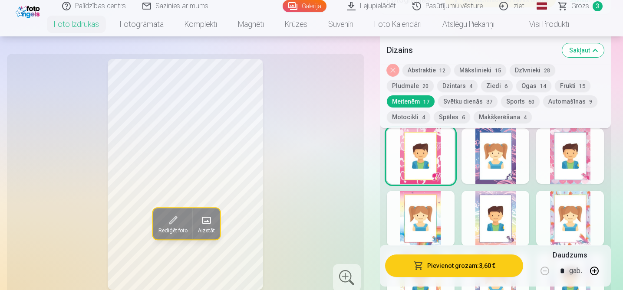
click at [481, 89] on button "Ziedi 6" at bounding box center [497, 86] width 32 height 12
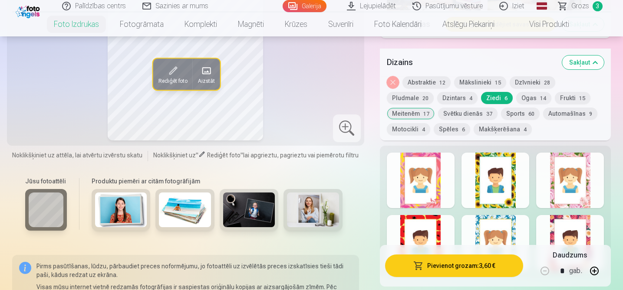
scroll to position [1337, 0]
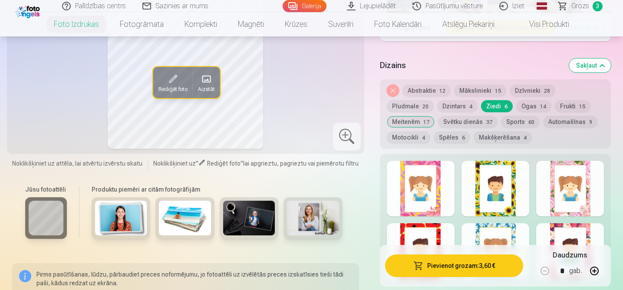
click at [435, 175] on div at bounding box center [421, 189] width 68 height 56
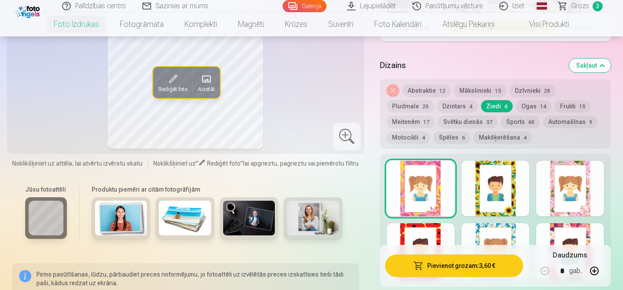
click at [503, 239] on div at bounding box center [495, 252] width 68 height 56
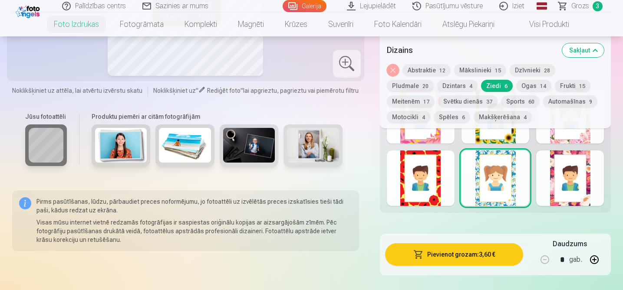
scroll to position [1412, 0]
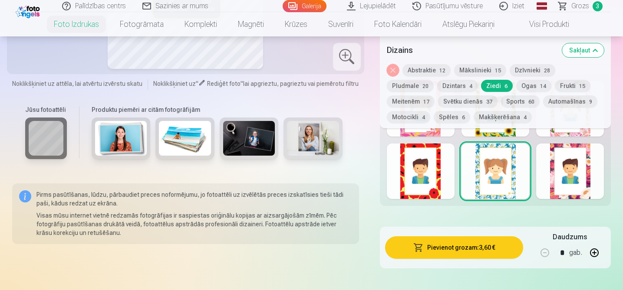
click at [572, 195] on div at bounding box center [570, 172] width 68 height 56
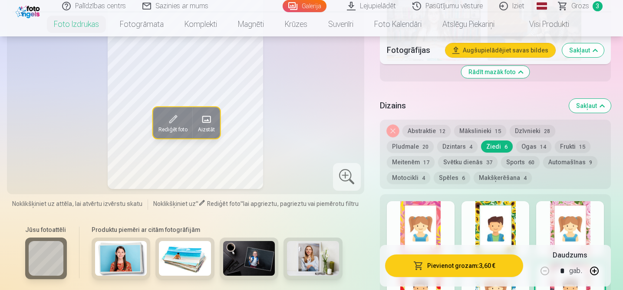
scroll to position [1299, 0]
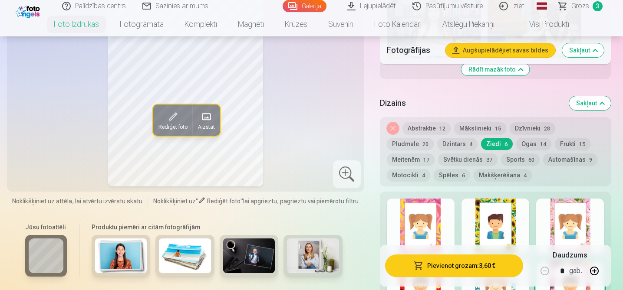
click at [580, 218] on div at bounding box center [570, 227] width 68 height 56
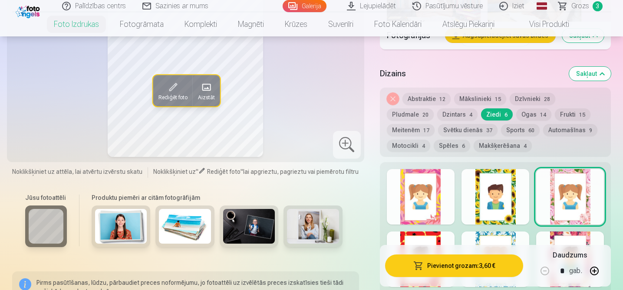
scroll to position [1350, 0]
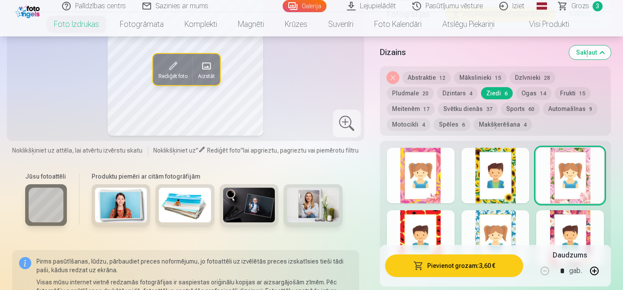
click at [428, 223] on div at bounding box center [421, 239] width 68 height 56
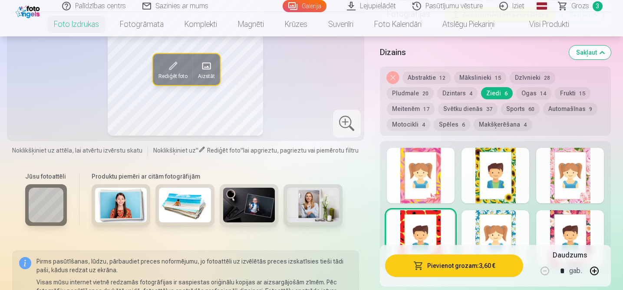
click at [491, 189] on div at bounding box center [495, 176] width 68 height 56
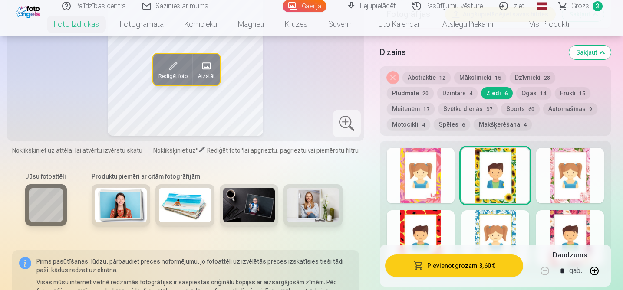
click at [571, 193] on div at bounding box center [570, 176] width 68 height 56
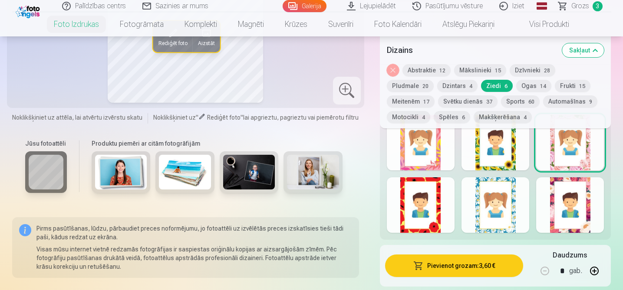
scroll to position [1431, 0]
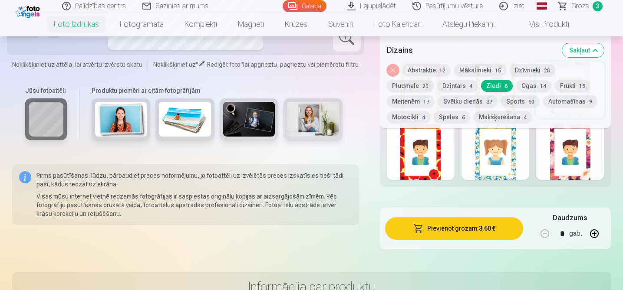
click at [579, 159] on div at bounding box center [570, 153] width 68 height 56
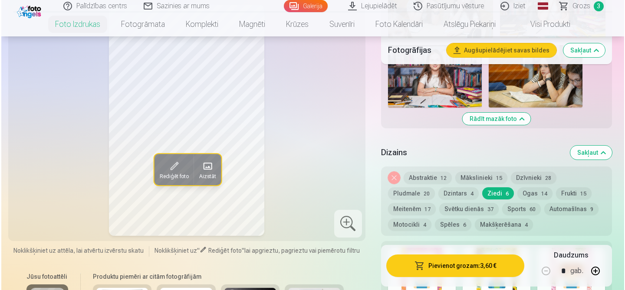
scroll to position [1229, 0]
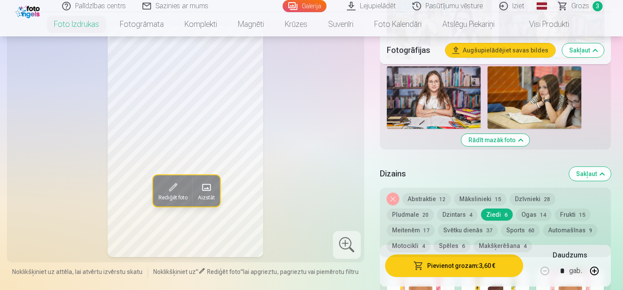
click at [445, 265] on button "Pievienot grozam : 3,60 €" at bounding box center [454, 266] width 138 height 23
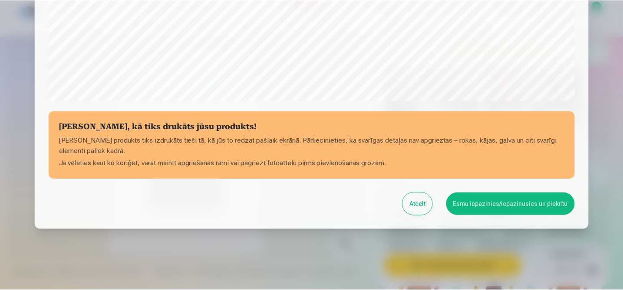
scroll to position [335, 0]
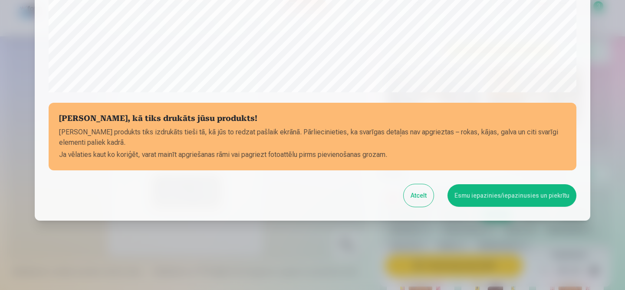
click at [484, 190] on button "Esmu iepazinies/iepazinusies un piekrītu" at bounding box center [512, 196] width 129 height 23
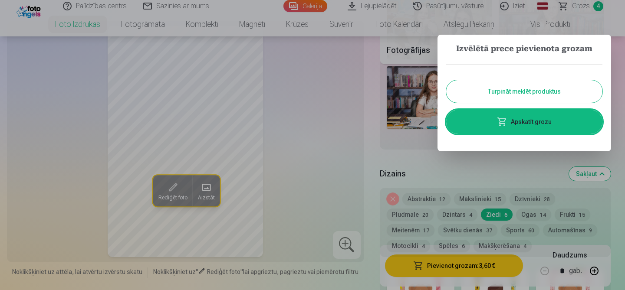
click at [518, 93] on button "Turpināt meklēt produktus" at bounding box center [524, 91] width 156 height 23
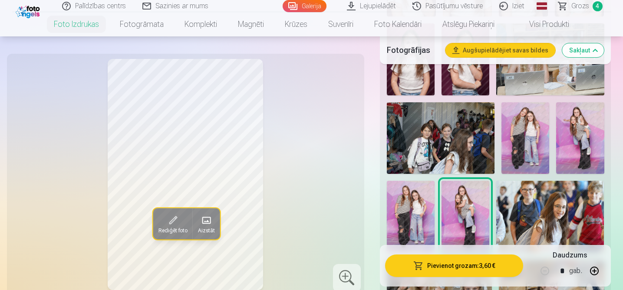
scroll to position [491, 0]
click at [524, 142] on img at bounding box center [525, 139] width 48 height 72
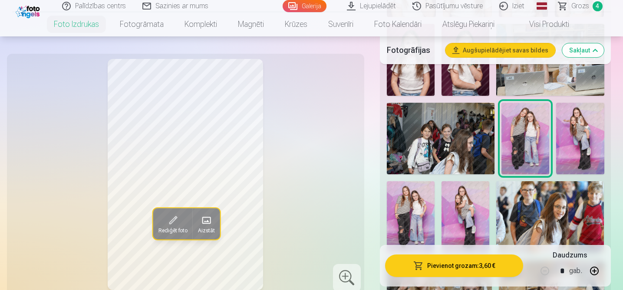
click at [409, 236] on img at bounding box center [411, 217] width 48 height 72
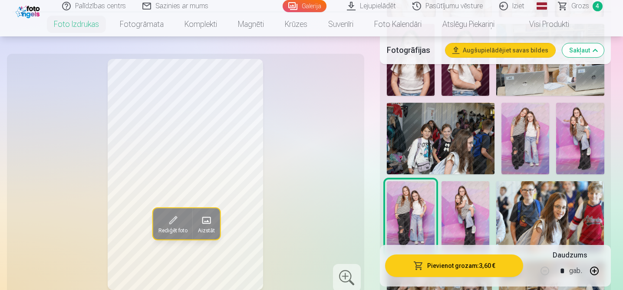
click at [520, 159] on img at bounding box center [525, 139] width 48 height 72
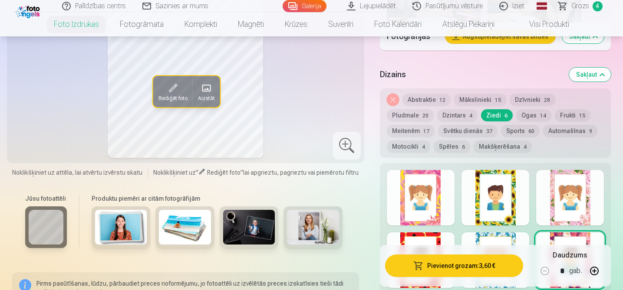
scroll to position [1299, 0]
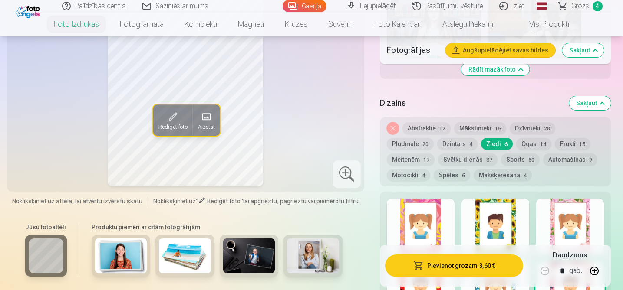
click at [516, 146] on button "Ogas 14" at bounding box center [533, 144] width 35 height 12
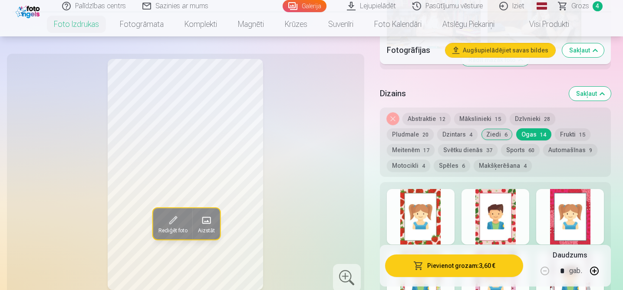
scroll to position [1310, 0]
click at [440, 218] on div at bounding box center [421, 216] width 68 height 56
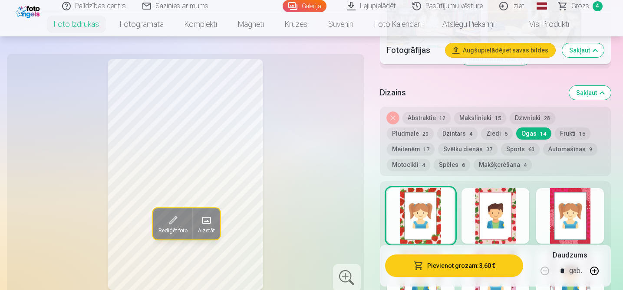
click at [489, 225] on div at bounding box center [495, 216] width 68 height 56
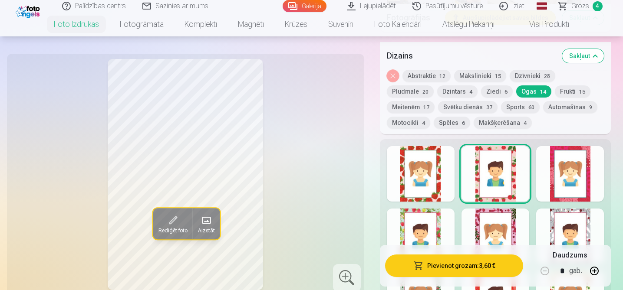
scroll to position [1364, 0]
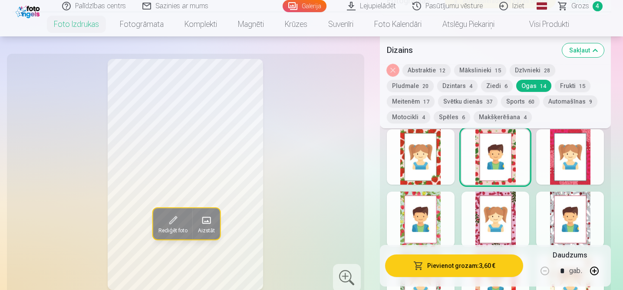
click at [489, 225] on div at bounding box center [495, 220] width 68 height 56
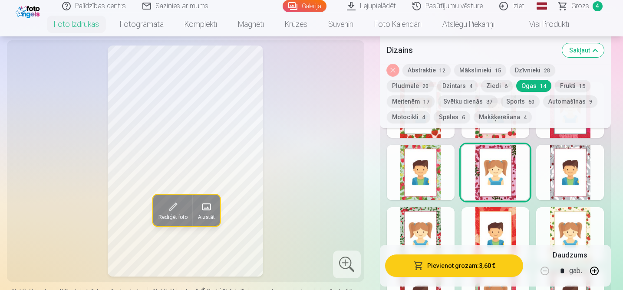
scroll to position [1411, 0]
click at [575, 229] on div at bounding box center [570, 235] width 68 height 56
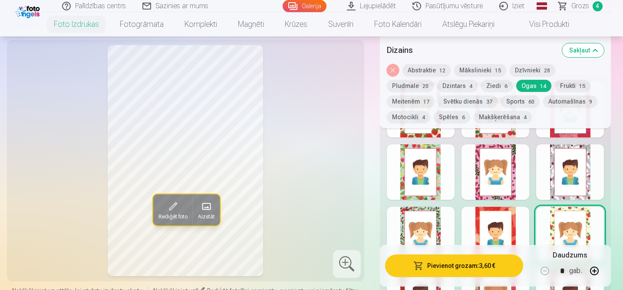
click at [573, 196] on div at bounding box center [570, 173] width 68 height 56
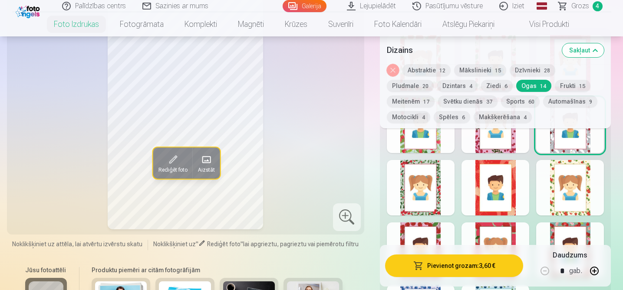
scroll to position [1459, 0]
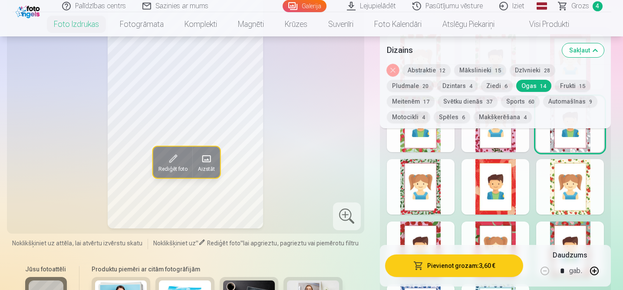
click at [425, 227] on div at bounding box center [421, 250] width 68 height 56
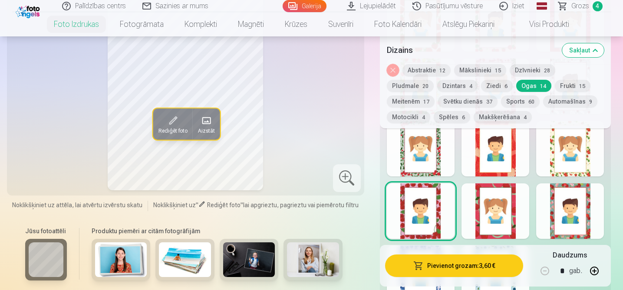
scroll to position [1514, 0]
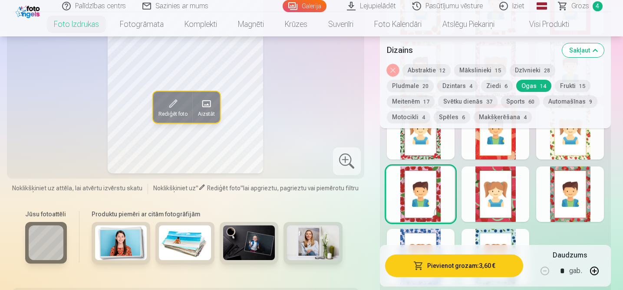
click at [433, 233] on div at bounding box center [421, 257] width 68 height 56
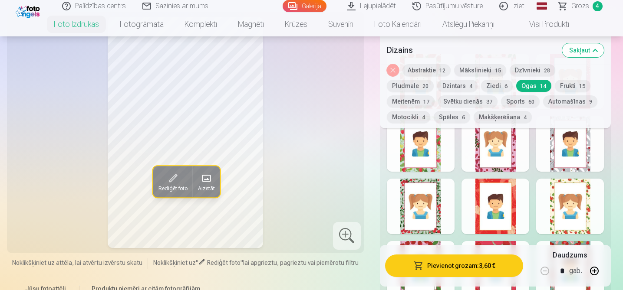
scroll to position [1410, 0]
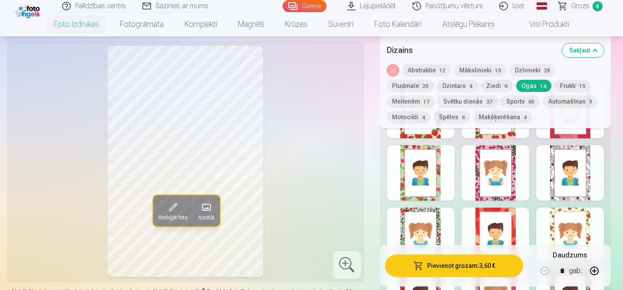
click at [491, 213] on div at bounding box center [495, 236] width 68 height 56
click at [438, 102] on button "Svētku dienās 37" at bounding box center [467, 102] width 59 height 12
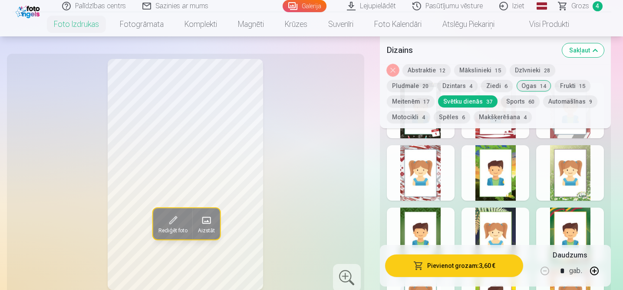
click at [488, 192] on div at bounding box center [495, 173] width 68 height 56
click at [573, 181] on div at bounding box center [570, 173] width 68 height 56
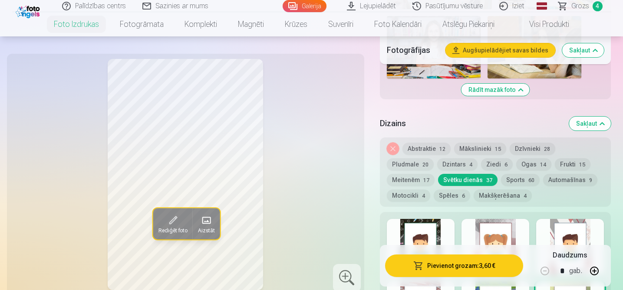
scroll to position [1333, 0]
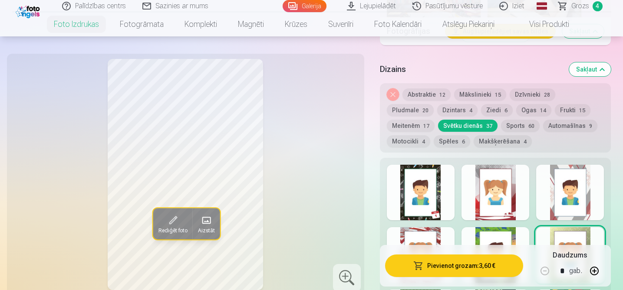
click at [506, 194] on div at bounding box center [495, 193] width 68 height 56
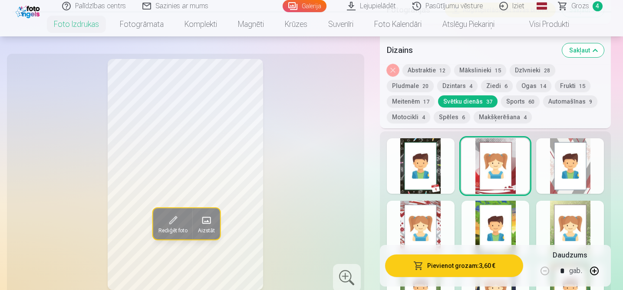
scroll to position [1355, 0]
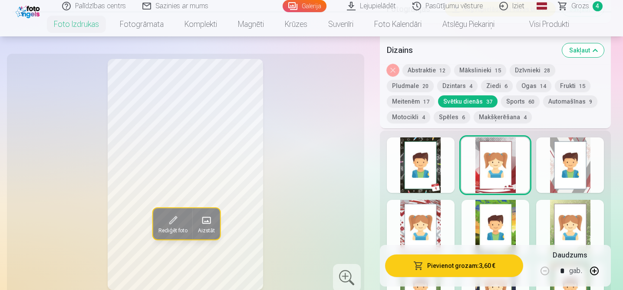
click at [420, 189] on div at bounding box center [421, 166] width 68 height 56
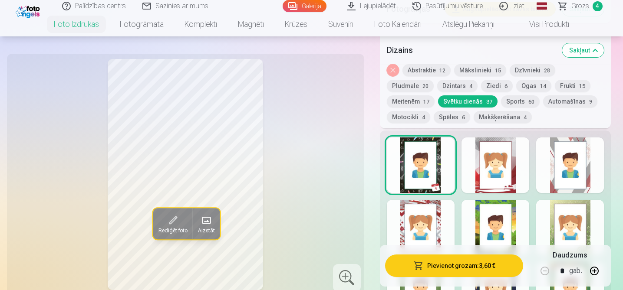
click at [424, 231] on div at bounding box center [421, 228] width 68 height 56
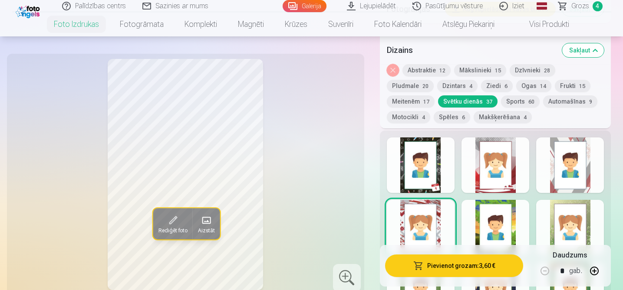
click at [482, 223] on div at bounding box center [495, 228] width 68 height 56
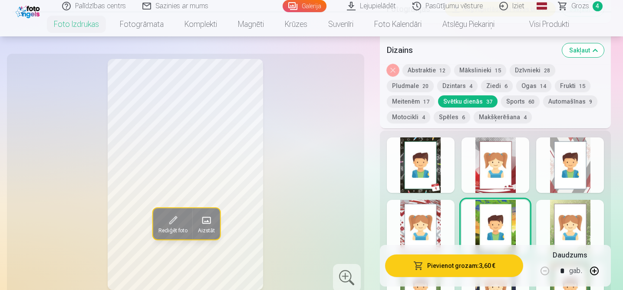
click at [567, 190] on div at bounding box center [570, 166] width 68 height 56
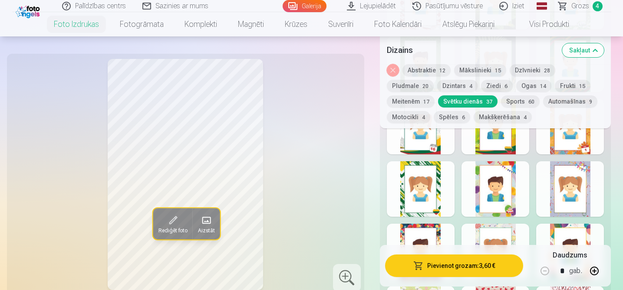
scroll to position [1581, 0]
click at [493, 180] on div at bounding box center [495, 190] width 68 height 56
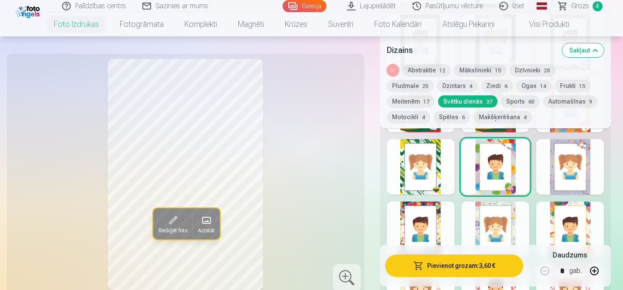
scroll to position [1607, 0]
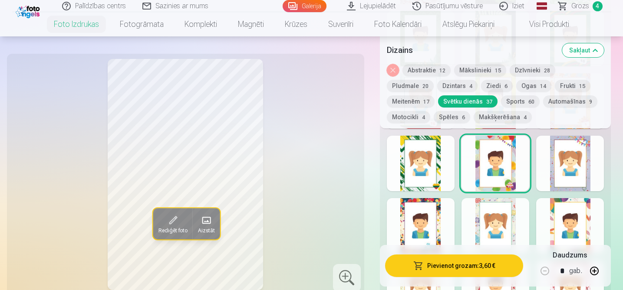
click at [581, 223] on div at bounding box center [570, 226] width 68 height 56
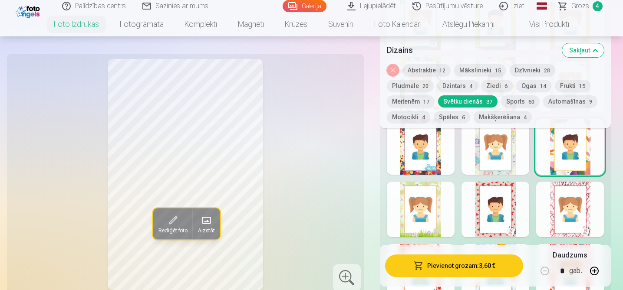
scroll to position [1685, 0]
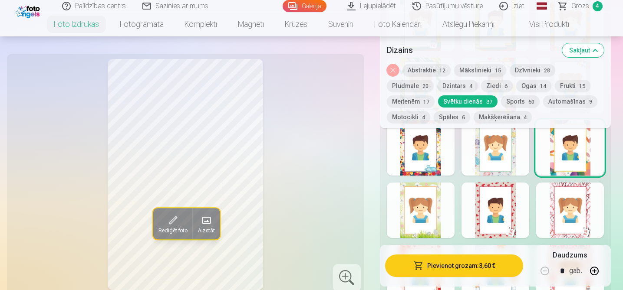
click at [426, 162] on div at bounding box center [421, 148] width 68 height 56
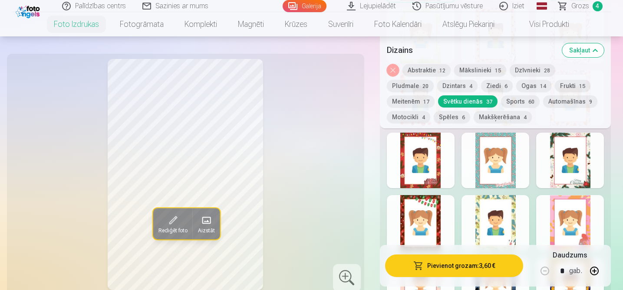
scroll to position [1861, 0]
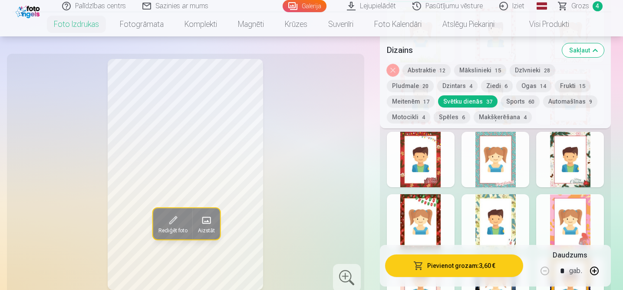
click at [580, 217] on div at bounding box center [570, 222] width 68 height 56
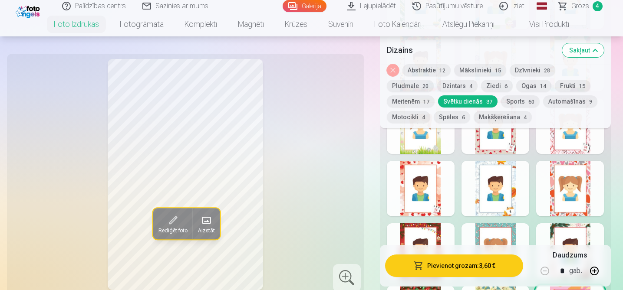
scroll to position [1782, 0]
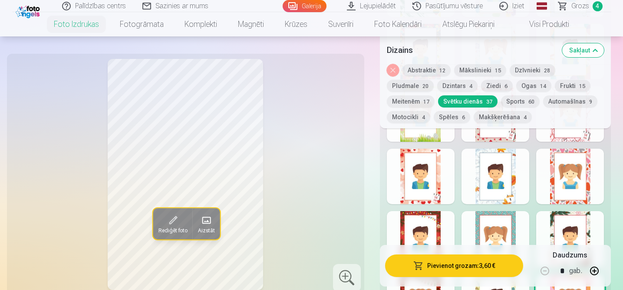
click at [426, 226] on div at bounding box center [421, 239] width 68 height 56
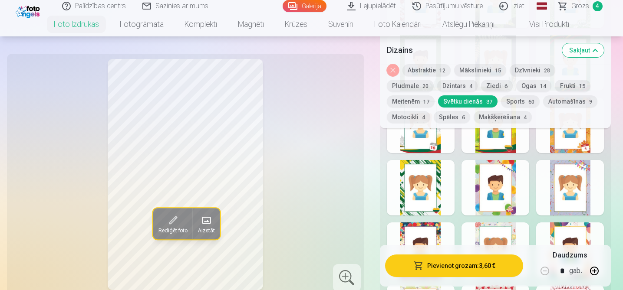
scroll to position [1582, 0]
click at [477, 194] on div at bounding box center [495, 189] width 68 height 56
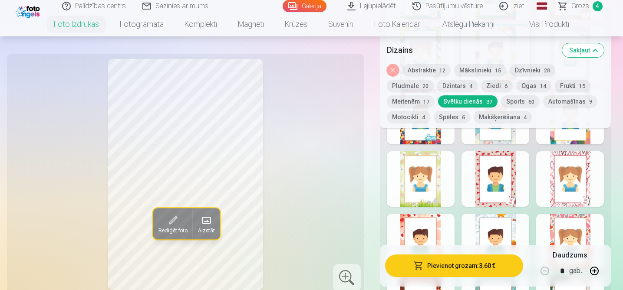
scroll to position [1775, 0]
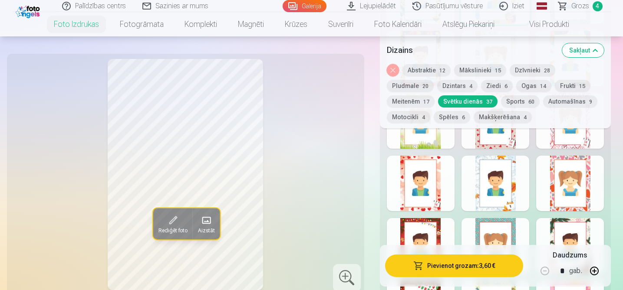
click at [492, 140] on div at bounding box center [495, 121] width 68 height 56
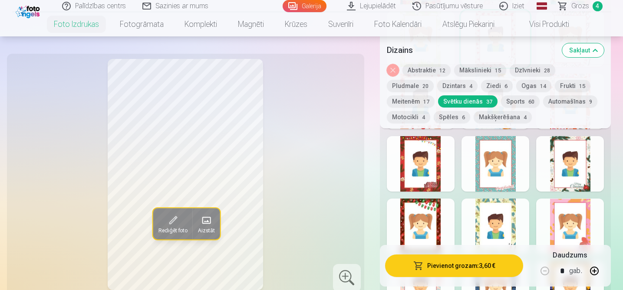
scroll to position [1886, 0]
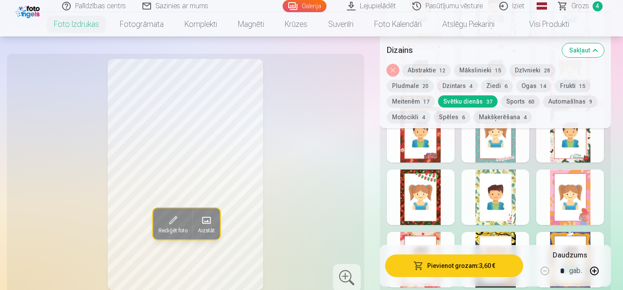
click at [567, 208] on div at bounding box center [570, 198] width 68 height 56
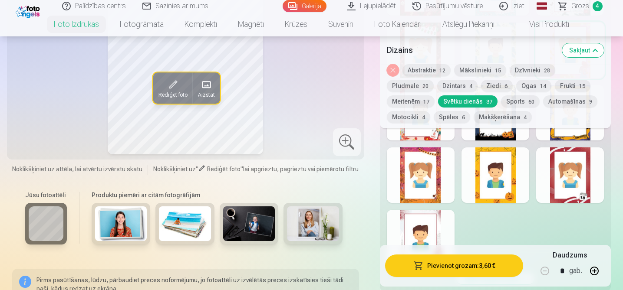
scroll to position [2028, 0]
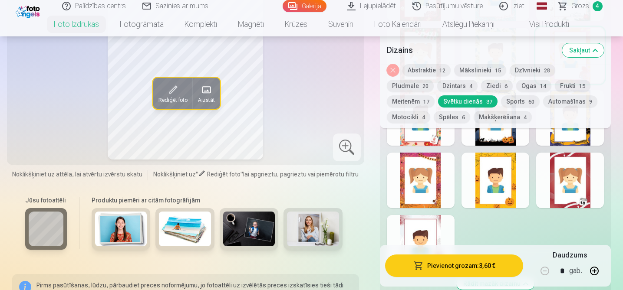
click at [416, 78] on div "Noņemiet dizainu Abstraktie 12 Mākslinieki 15 Dzīvnieki 28 Pludmale 20 Dzintars…" at bounding box center [495, 96] width 231 height 64
click at [437, 86] on button "Dzintars 4" at bounding box center [457, 86] width 40 height 12
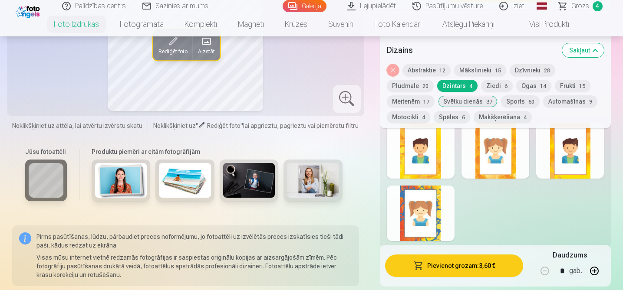
scroll to position [1367, 0]
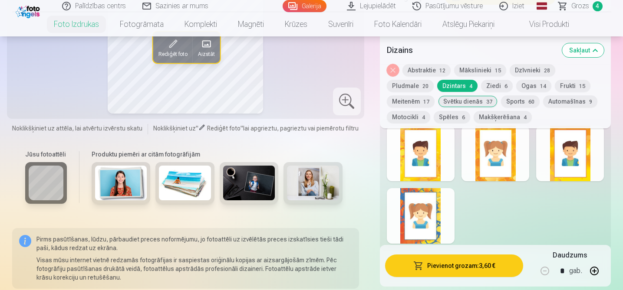
click at [481, 82] on button "Ziedi 6" at bounding box center [497, 86] width 32 height 12
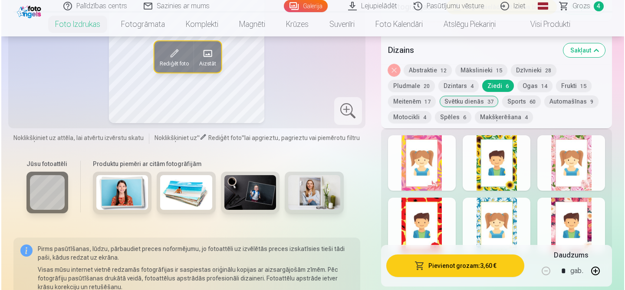
scroll to position [1356, 0]
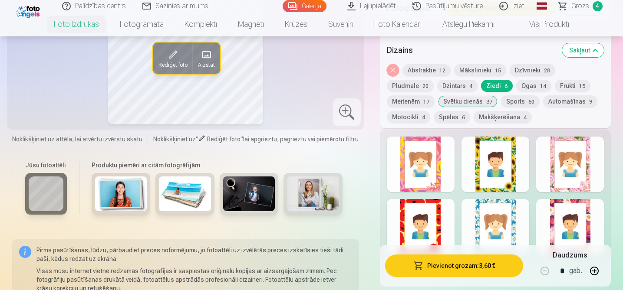
click at [559, 161] on div at bounding box center [570, 165] width 68 height 56
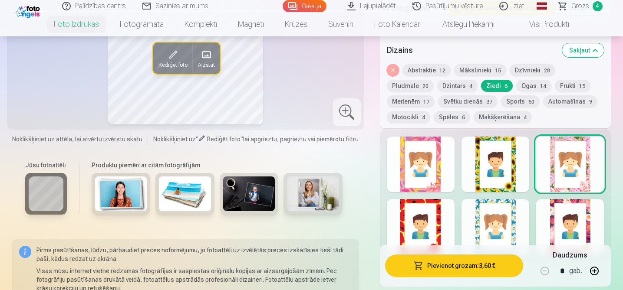
click at [425, 267] on button "Pievienot grozam : 3,60 €" at bounding box center [454, 266] width 138 height 23
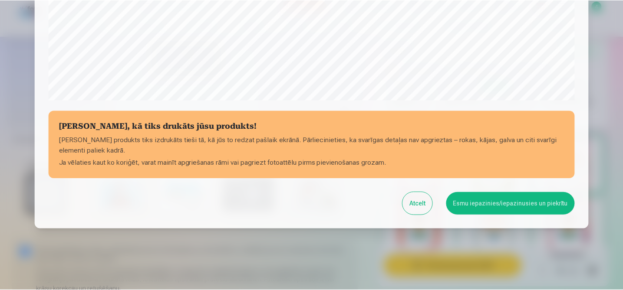
scroll to position [335, 0]
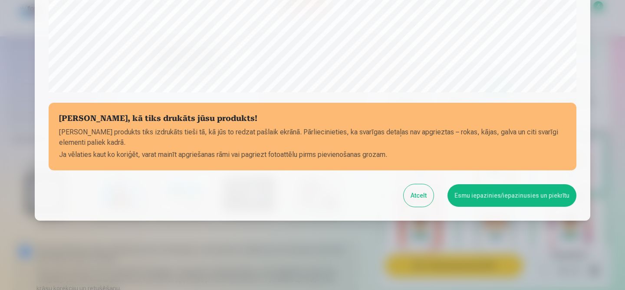
click at [478, 198] on button "Esmu iepazinies/iepazinusies un piekrītu" at bounding box center [512, 196] width 129 height 23
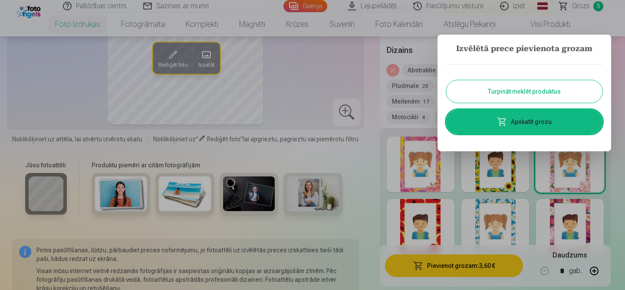
click at [512, 132] on link "Apskatīt grozu" at bounding box center [524, 122] width 156 height 24
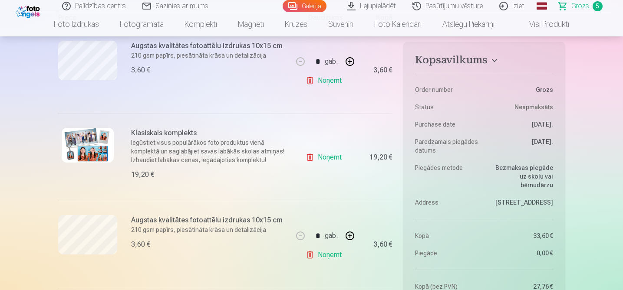
scroll to position [120, 0]
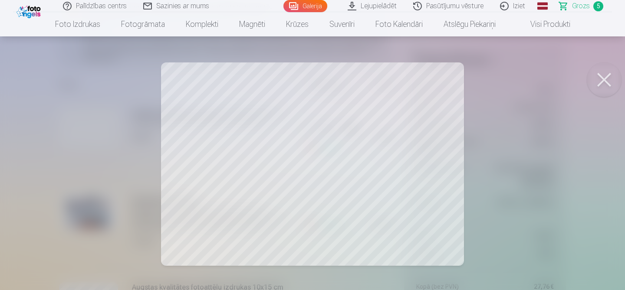
click at [600, 88] on button at bounding box center [604, 80] width 35 height 35
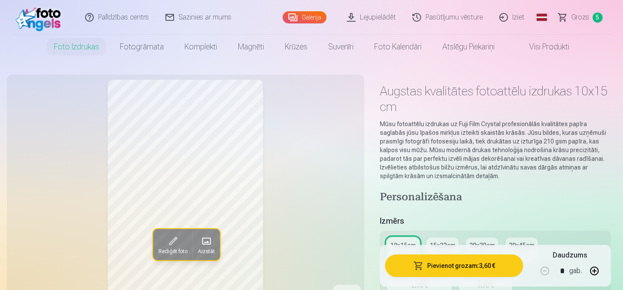
click at [593, 16] on span "5" at bounding box center [598, 18] width 10 height 10
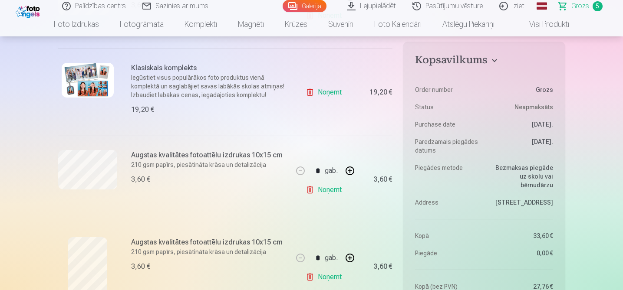
scroll to position [141, 0]
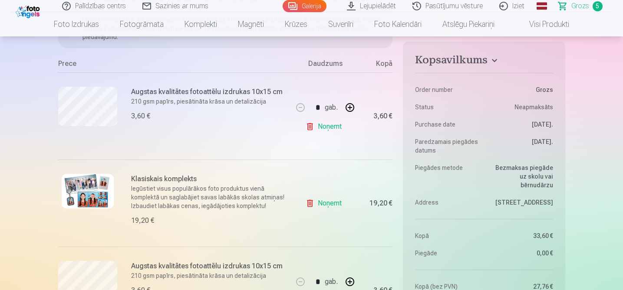
click at [316, 124] on link "Noņemt" at bounding box center [326, 126] width 40 height 17
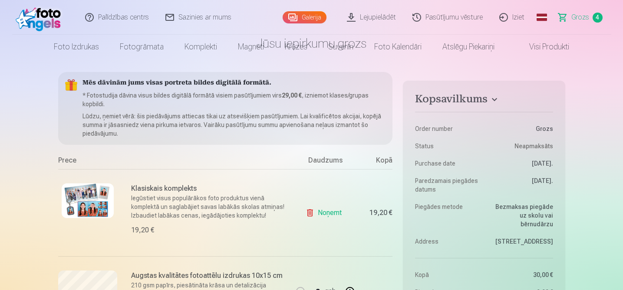
scroll to position [0, 0]
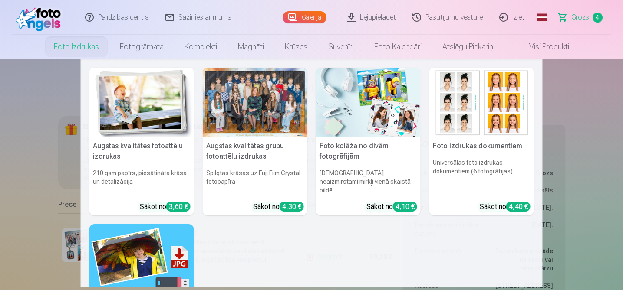
click at [82, 38] on link "Foto izdrukas" at bounding box center [76, 47] width 66 height 24
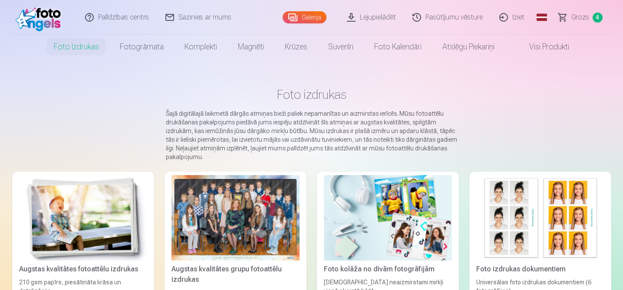
click at [231, 180] on div at bounding box center [235, 218] width 128 height 86
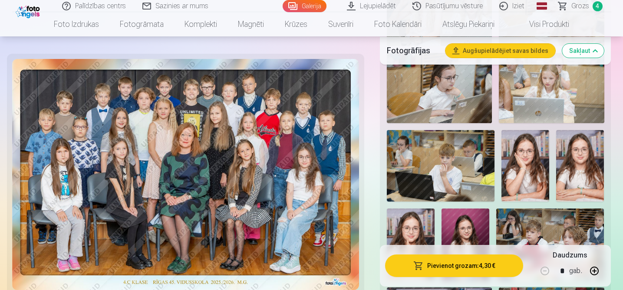
scroll to position [762, 0]
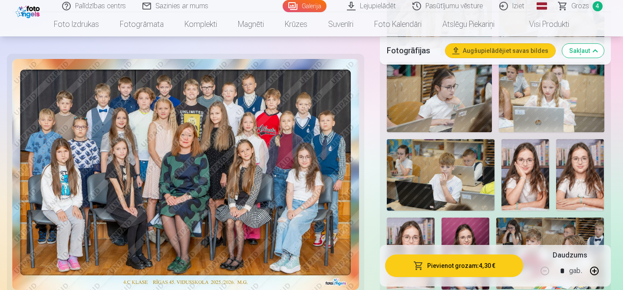
click at [443, 124] on img at bounding box center [439, 97] width 105 height 70
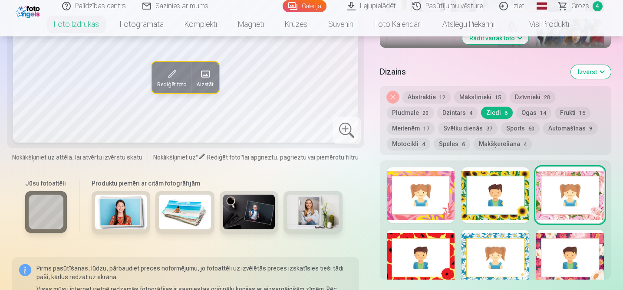
scroll to position [336, 0]
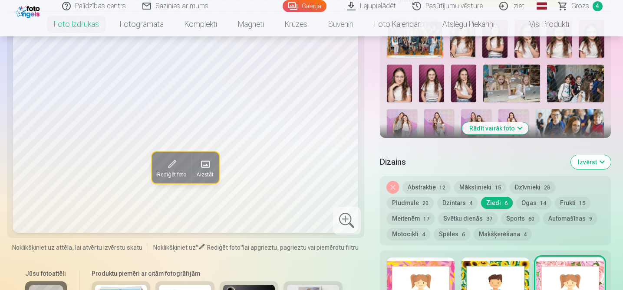
click at [479, 130] on button "Rādīt vairāk foto" at bounding box center [495, 128] width 66 height 12
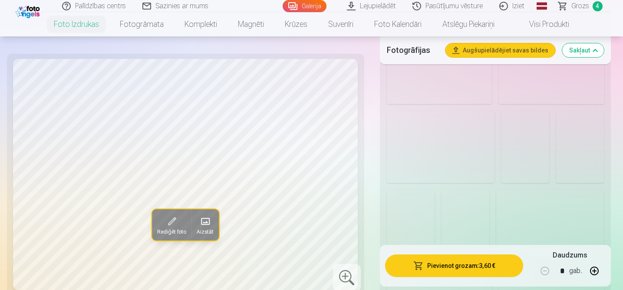
scroll to position [786, 0]
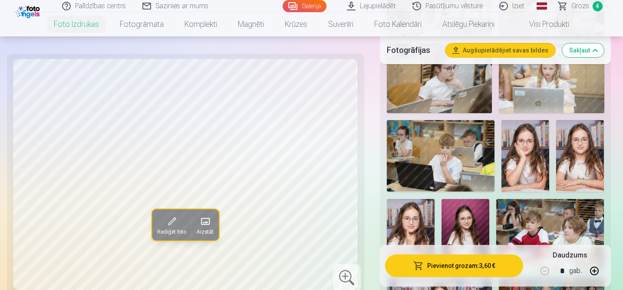
click at [431, 96] on img at bounding box center [439, 78] width 105 height 70
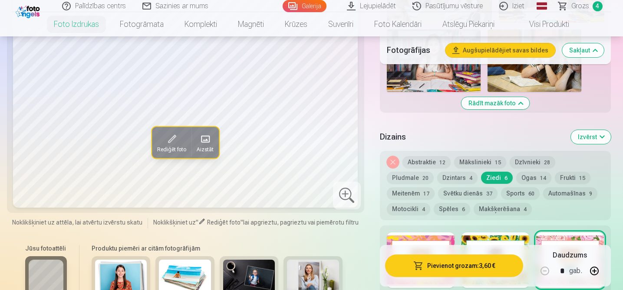
scroll to position [1263, 0]
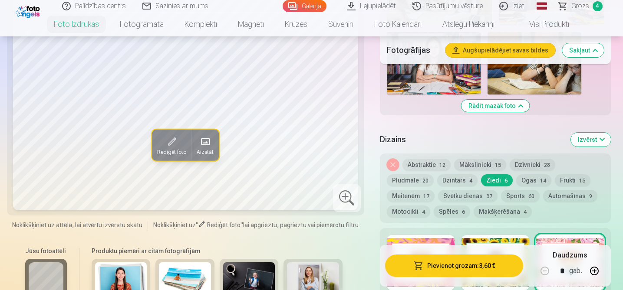
click at [465, 162] on button "Mākslinieki 15" at bounding box center [480, 165] width 52 height 12
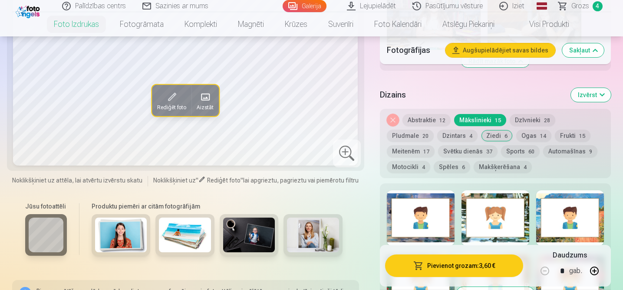
scroll to position [1308, 0]
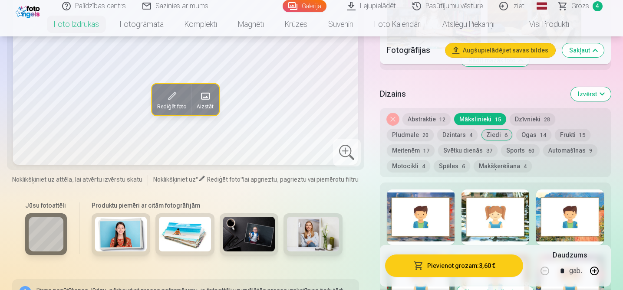
click at [436, 220] on div at bounding box center [421, 218] width 68 height 56
click at [494, 220] on div at bounding box center [495, 218] width 68 height 56
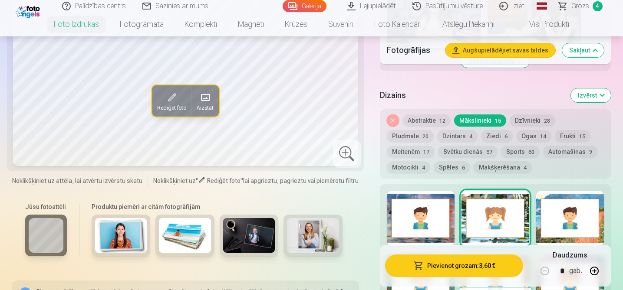
scroll to position [1309, 0]
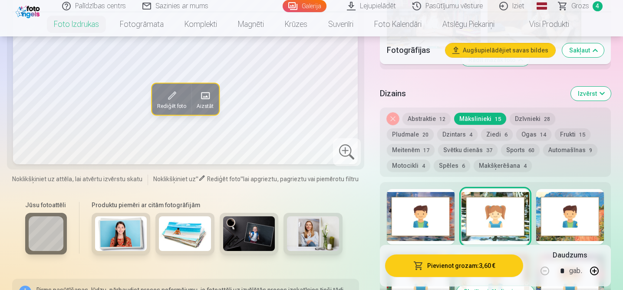
click at [437, 120] on button "Abstraktie 12" at bounding box center [426, 119] width 48 height 12
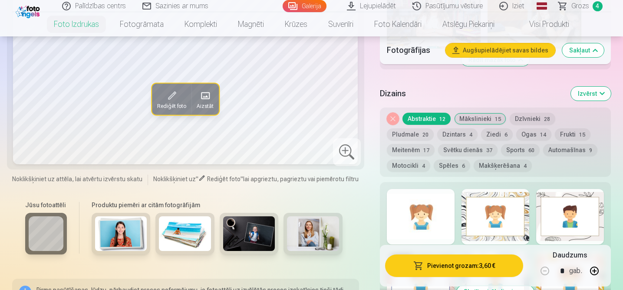
click at [485, 220] on div at bounding box center [495, 217] width 68 height 56
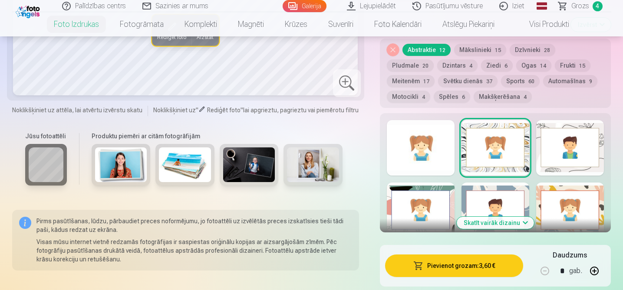
scroll to position [1384, 0]
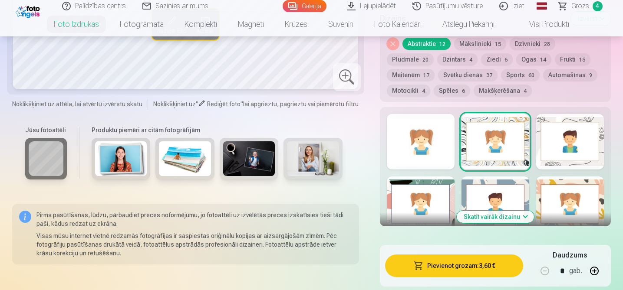
click at [425, 190] on div at bounding box center [421, 205] width 68 height 56
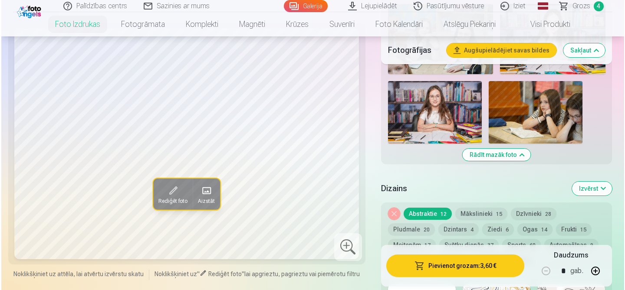
scroll to position [1215, 0]
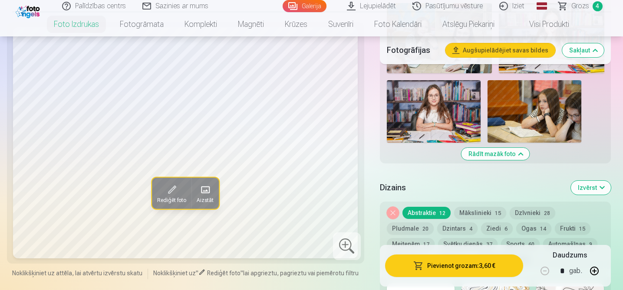
click at [434, 266] on button "Pievienot grozam : 3,60 €" at bounding box center [454, 266] width 138 height 23
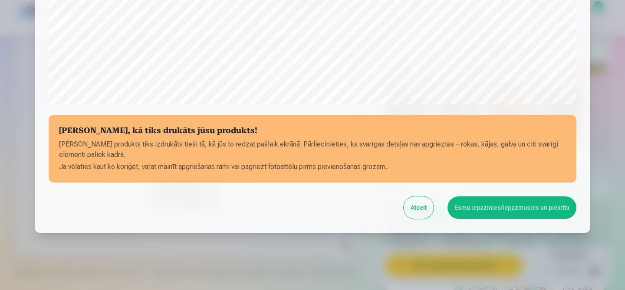
scroll to position [335, 0]
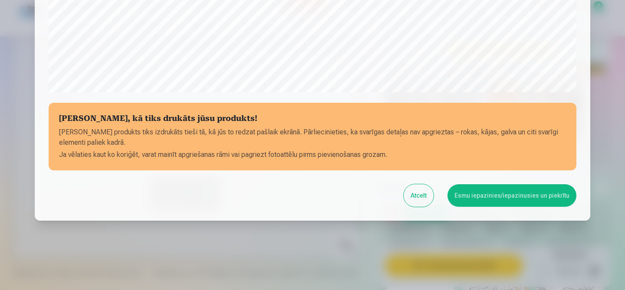
click at [484, 196] on button "Esmu iepazinies/iepazinusies un piekrītu" at bounding box center [512, 196] width 129 height 23
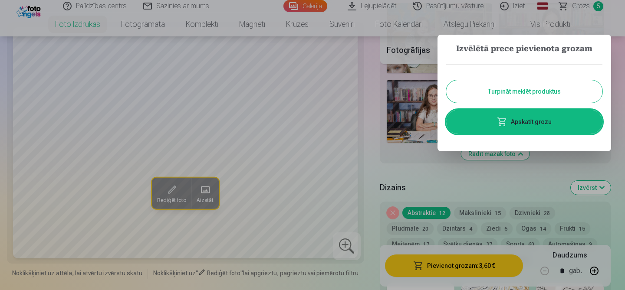
click at [535, 128] on link "Apskatīt grozu" at bounding box center [524, 122] width 156 height 24
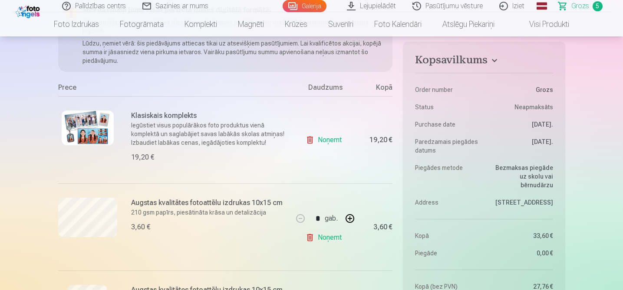
scroll to position [97, 0]
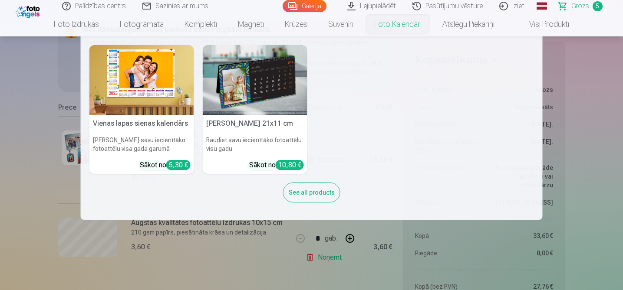
click at [374, 29] on link "Foto kalendāri" at bounding box center [398, 24] width 68 height 24
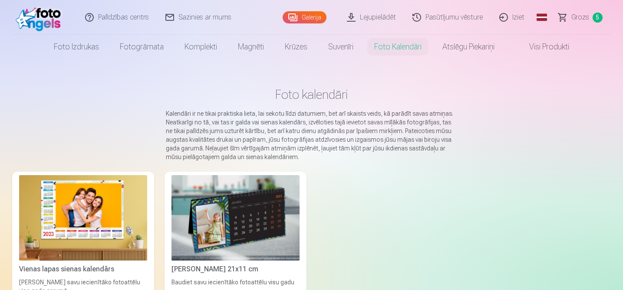
click at [580, 16] on span "Grozs" at bounding box center [580, 17] width 18 height 10
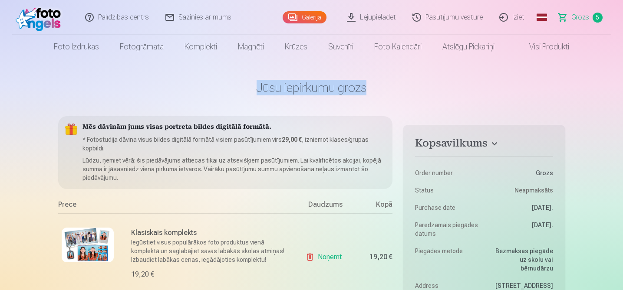
drag, startPoint x: 549, startPoint y: 71, endPoint x: 494, endPoint y: 91, distance: 58.2
click at [494, 91] on h1 "Jūsu iepirkumu grozs" at bounding box center [311, 88] width 507 height 16
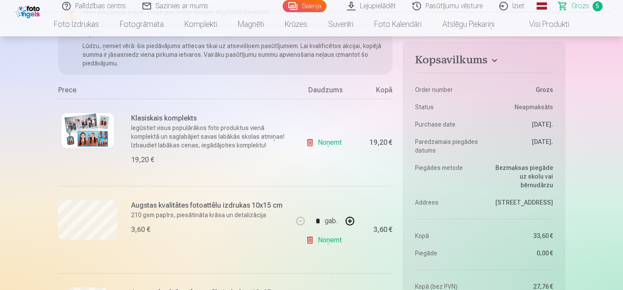
scroll to position [117, 0]
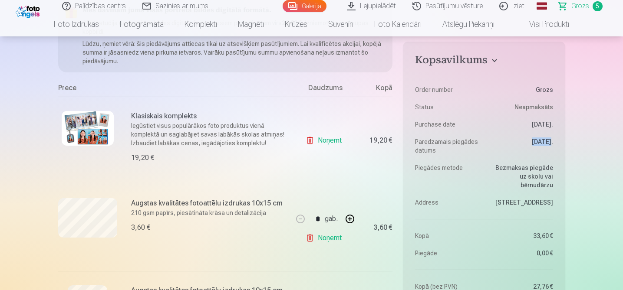
drag, startPoint x: 520, startPoint y: 144, endPoint x: 540, endPoint y: 143, distance: 20.0
click at [540, 143] on dd "7.11.2025." at bounding box center [520, 146] width 65 height 17
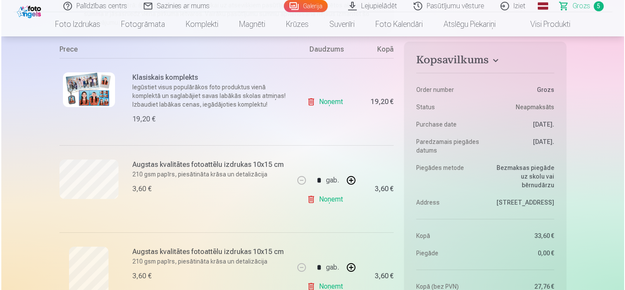
scroll to position [83, 0]
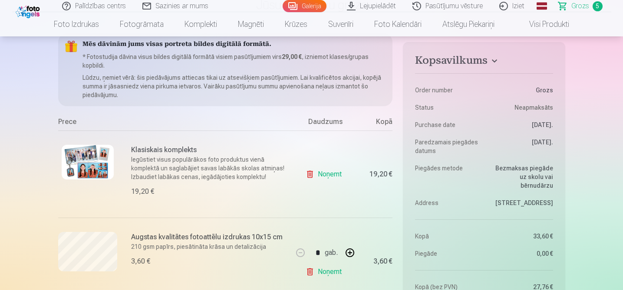
click at [96, 162] on img at bounding box center [88, 162] width 52 height 35
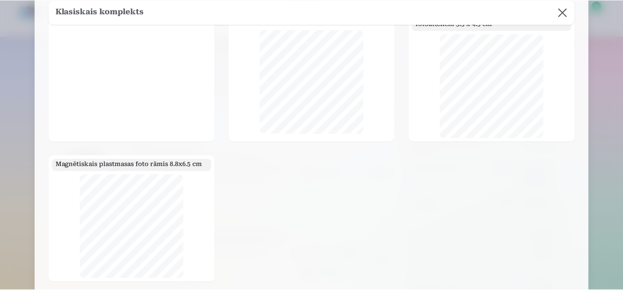
scroll to position [67, 0]
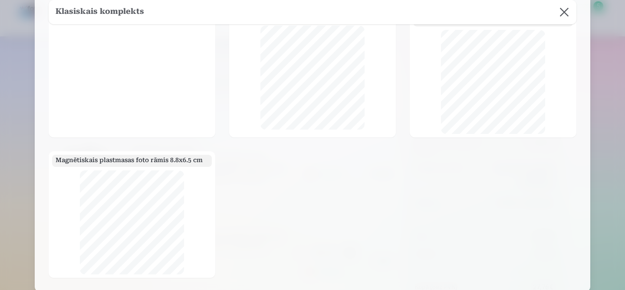
click at [564, 12] on button at bounding box center [564, 12] width 24 height 24
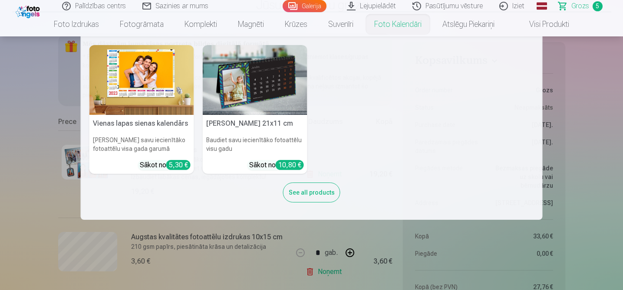
click at [155, 91] on img at bounding box center [141, 80] width 105 height 70
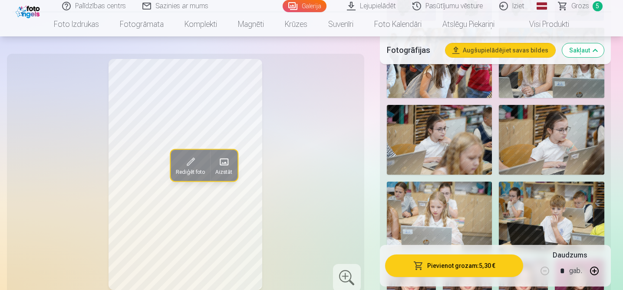
scroll to position [607, 0]
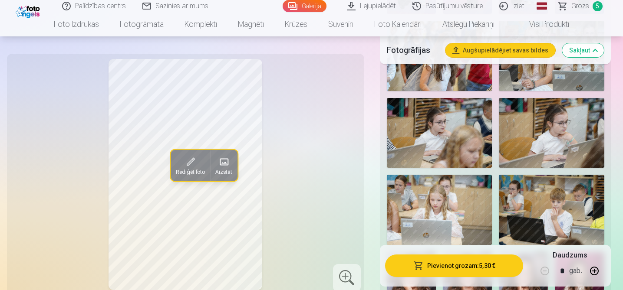
click at [583, 1] on span "Grozs" at bounding box center [580, 6] width 18 height 10
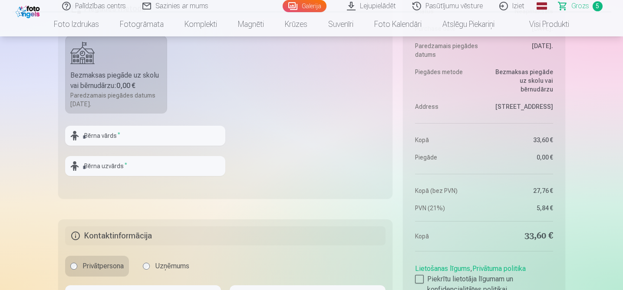
scroll to position [525, 0]
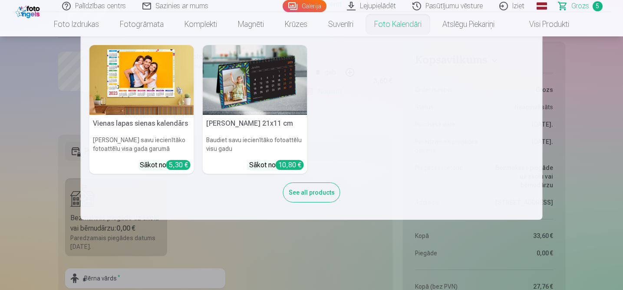
click at [158, 111] on img at bounding box center [141, 80] width 105 height 70
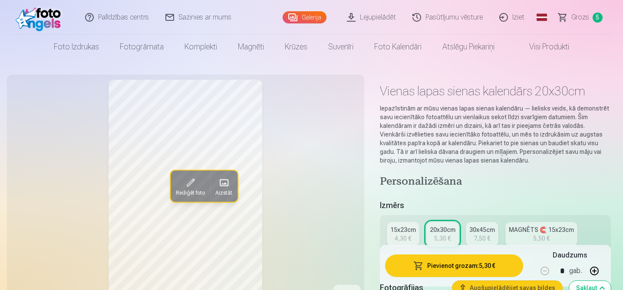
click at [585, 18] on span "Grozs" at bounding box center [580, 17] width 18 height 10
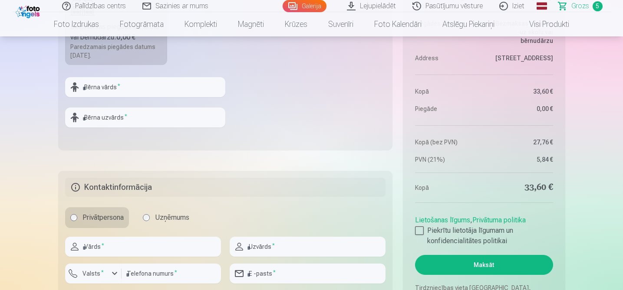
scroll to position [771, 0]
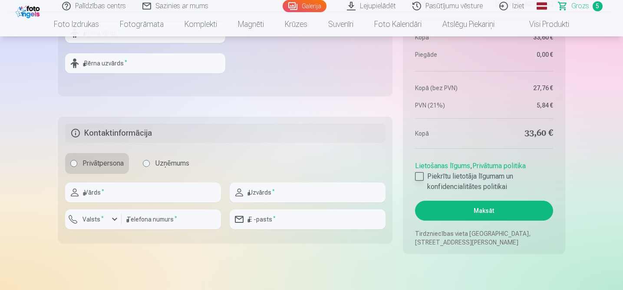
click at [472, 186] on label "Piekrītu lietotāja līgumam un konfidencialitātes politikai" at bounding box center [484, 181] width 138 height 21
click at [467, 210] on button "Maksāt" at bounding box center [484, 211] width 138 height 20
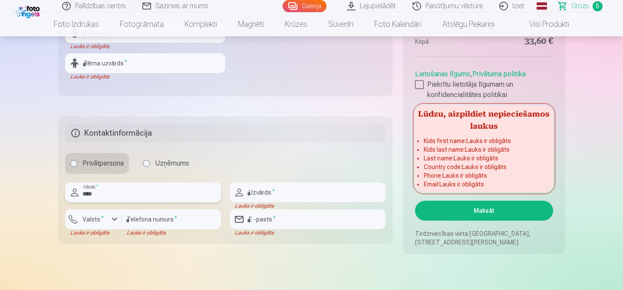
type input "****"
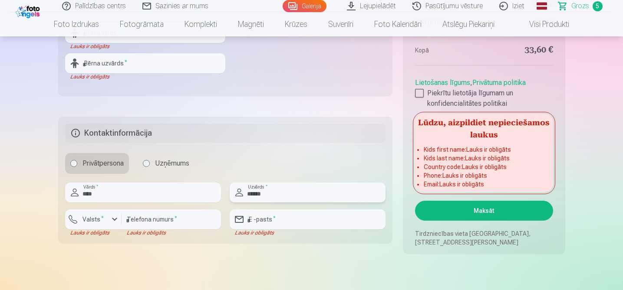
type input "******"
click at [120, 217] on button "Valsts *" at bounding box center [93, 220] width 56 height 20
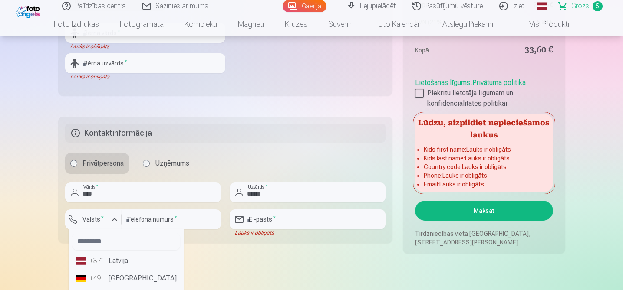
click at [107, 262] on li "+371 Latvija" at bounding box center [126, 261] width 108 height 17
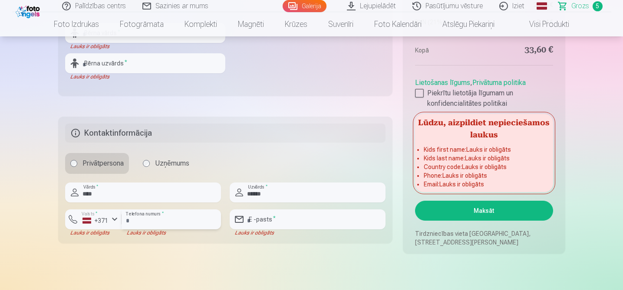
click at [150, 223] on input "number" at bounding box center [171, 220] width 99 height 20
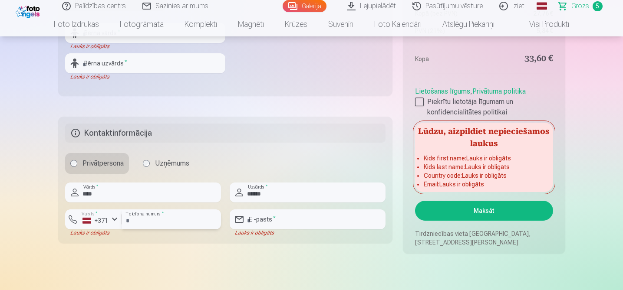
type input "********"
click at [279, 194] on input "******" at bounding box center [308, 193] width 156 height 20
click at [277, 220] on input "email" at bounding box center [308, 220] width 156 height 20
type input "**********"
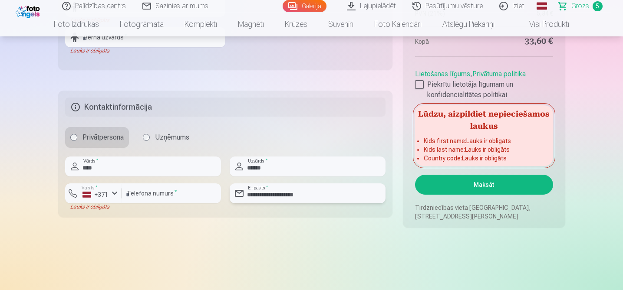
scroll to position [798, 0]
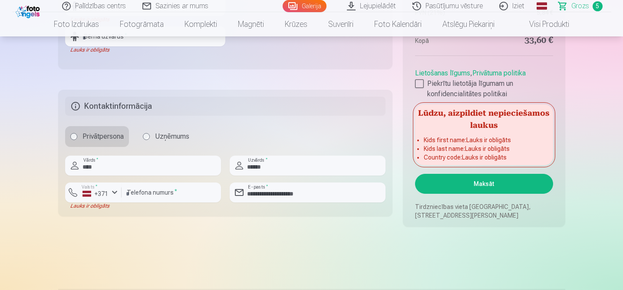
click at [530, 181] on button "Maksāt" at bounding box center [484, 184] width 138 height 20
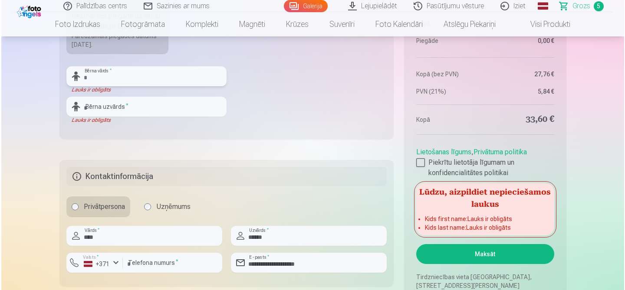
scroll to position [699, 0]
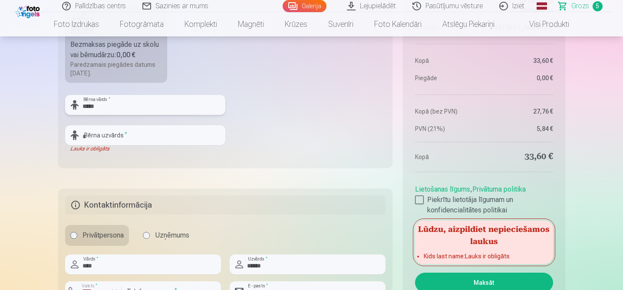
type input "*****"
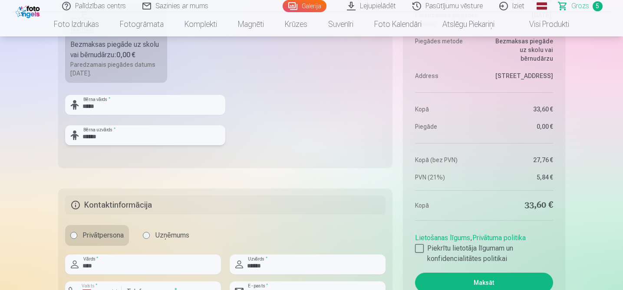
type input "******"
click at [470, 283] on button "Maksāt" at bounding box center [484, 283] width 138 height 20
